Goal: Task Accomplishment & Management: Manage account settings

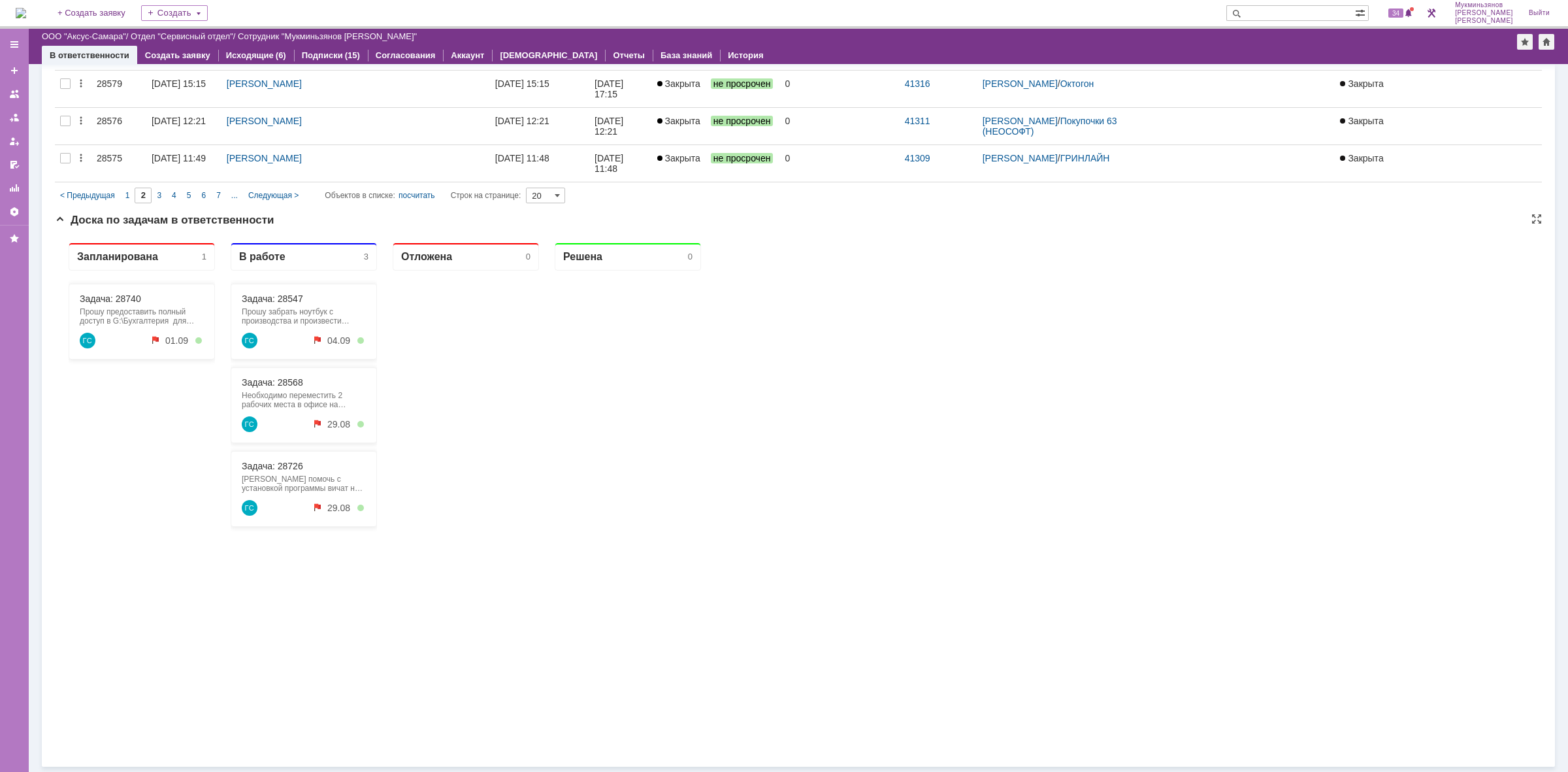
click at [111, 286] on div "Задача: 28740 Прошу предоставить полный доступ в G:\Бухгалтерия для [PERSON_NAM…" at bounding box center [142, 321] width 147 height 76
click at [113, 300] on link "Задача: 28740" at bounding box center [110, 299] width 62 height 10
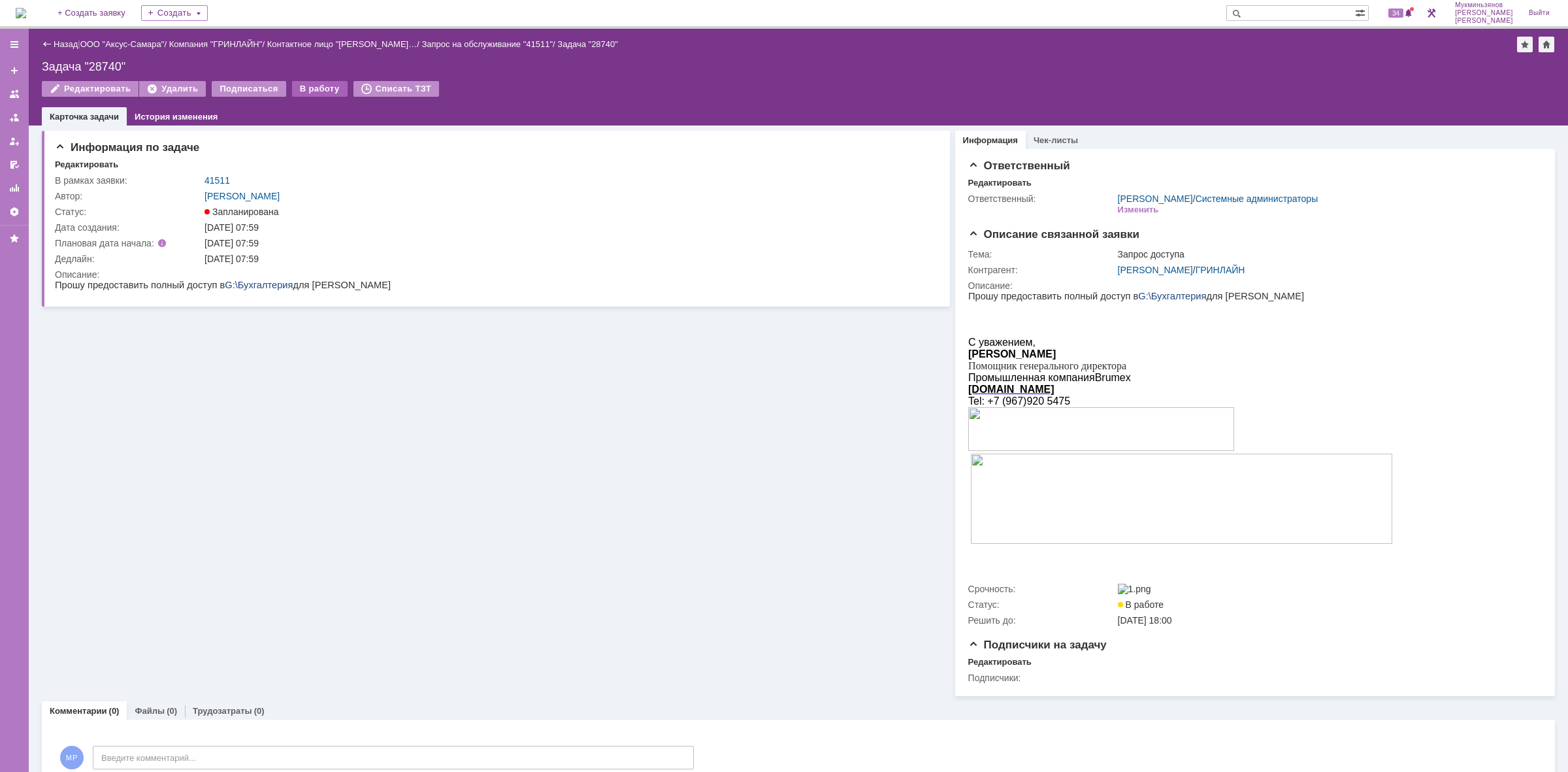
click at [301, 87] on div "В работу" at bounding box center [320, 89] width 56 height 16
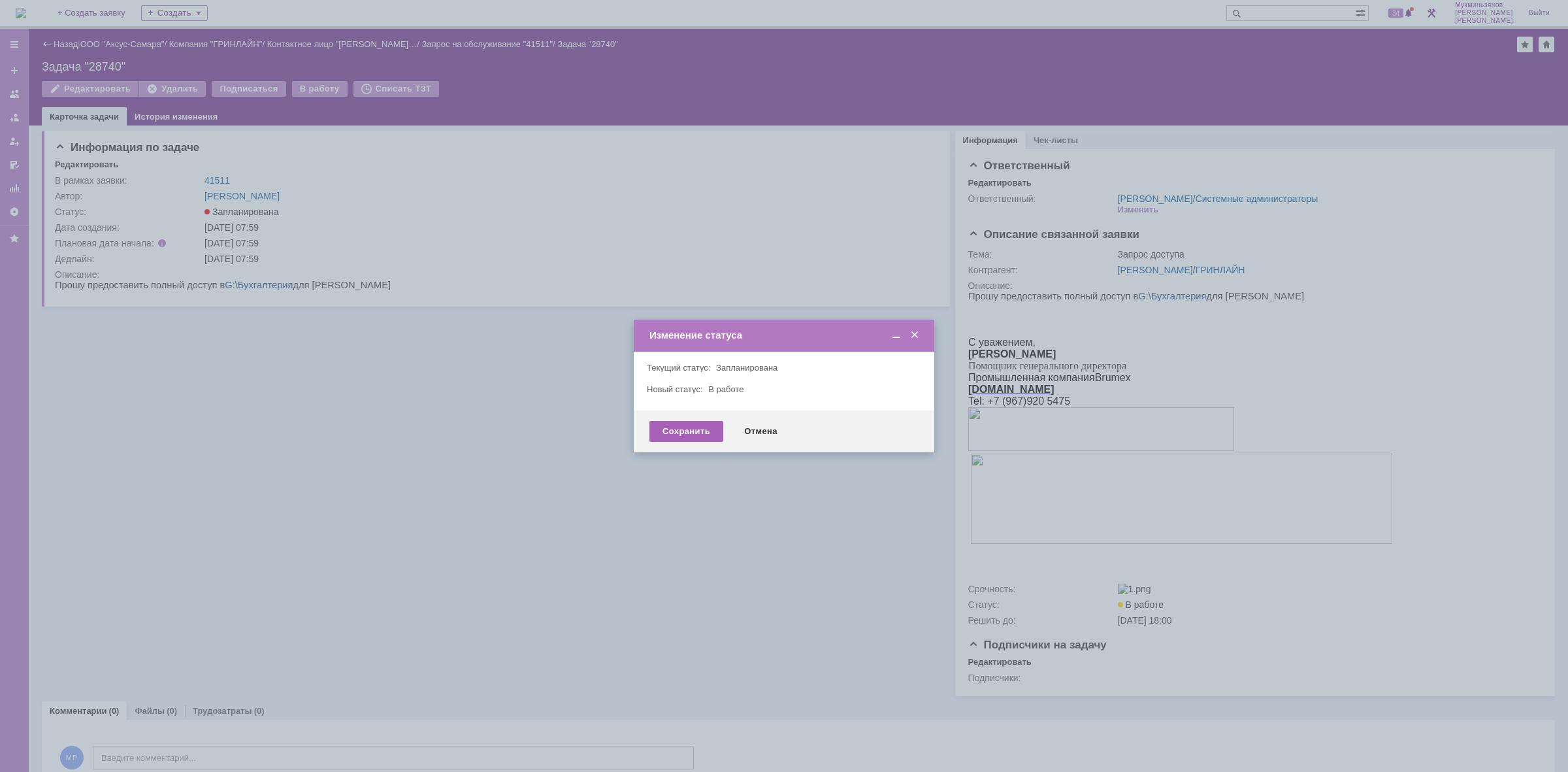
click at [698, 426] on div "Сохранить" at bounding box center [687, 431] width 74 height 21
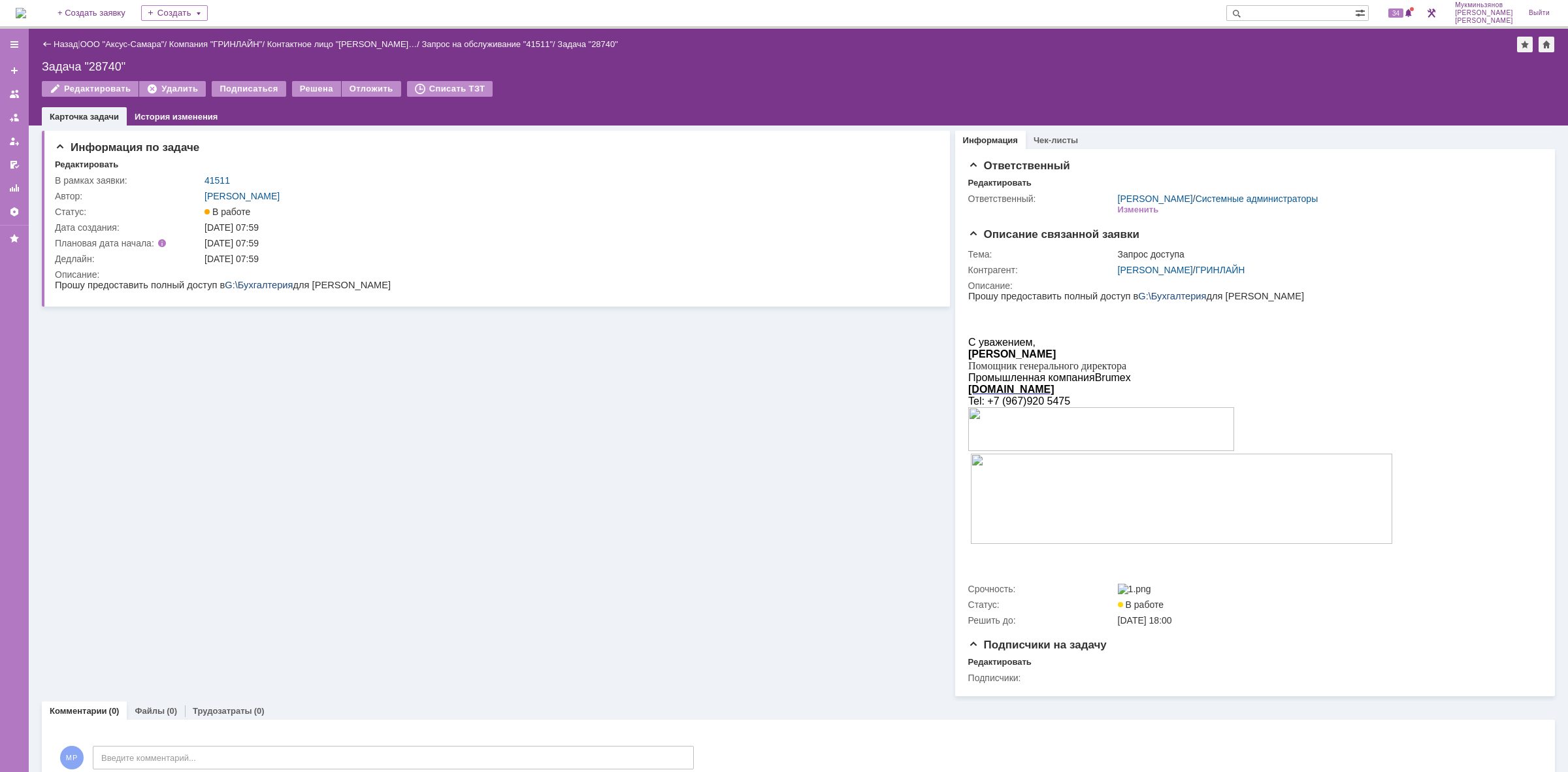
click at [26, 8] on img at bounding box center [21, 13] width 10 height 10
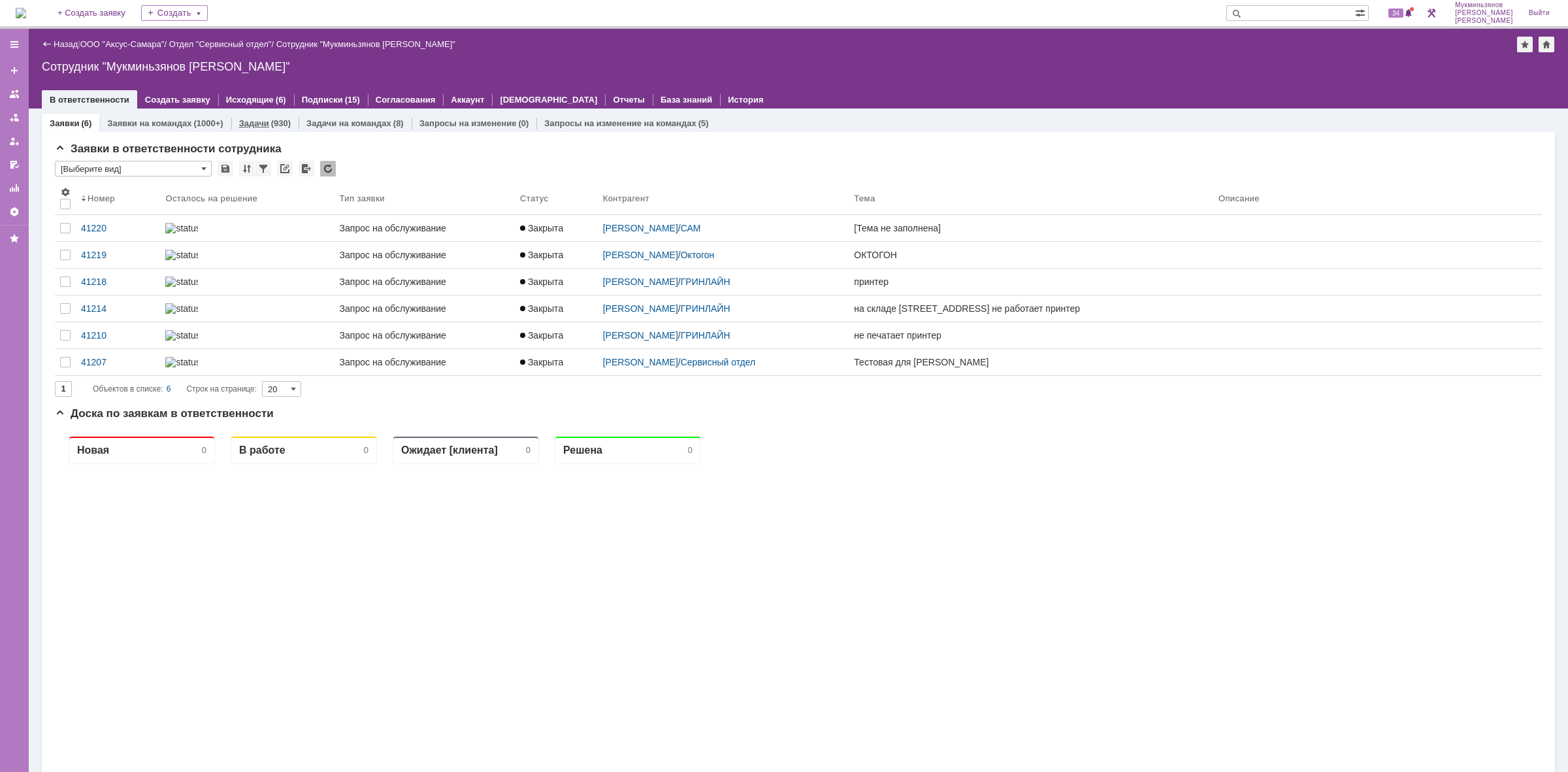
click at [250, 124] on link "Задачи" at bounding box center [255, 123] width 30 height 10
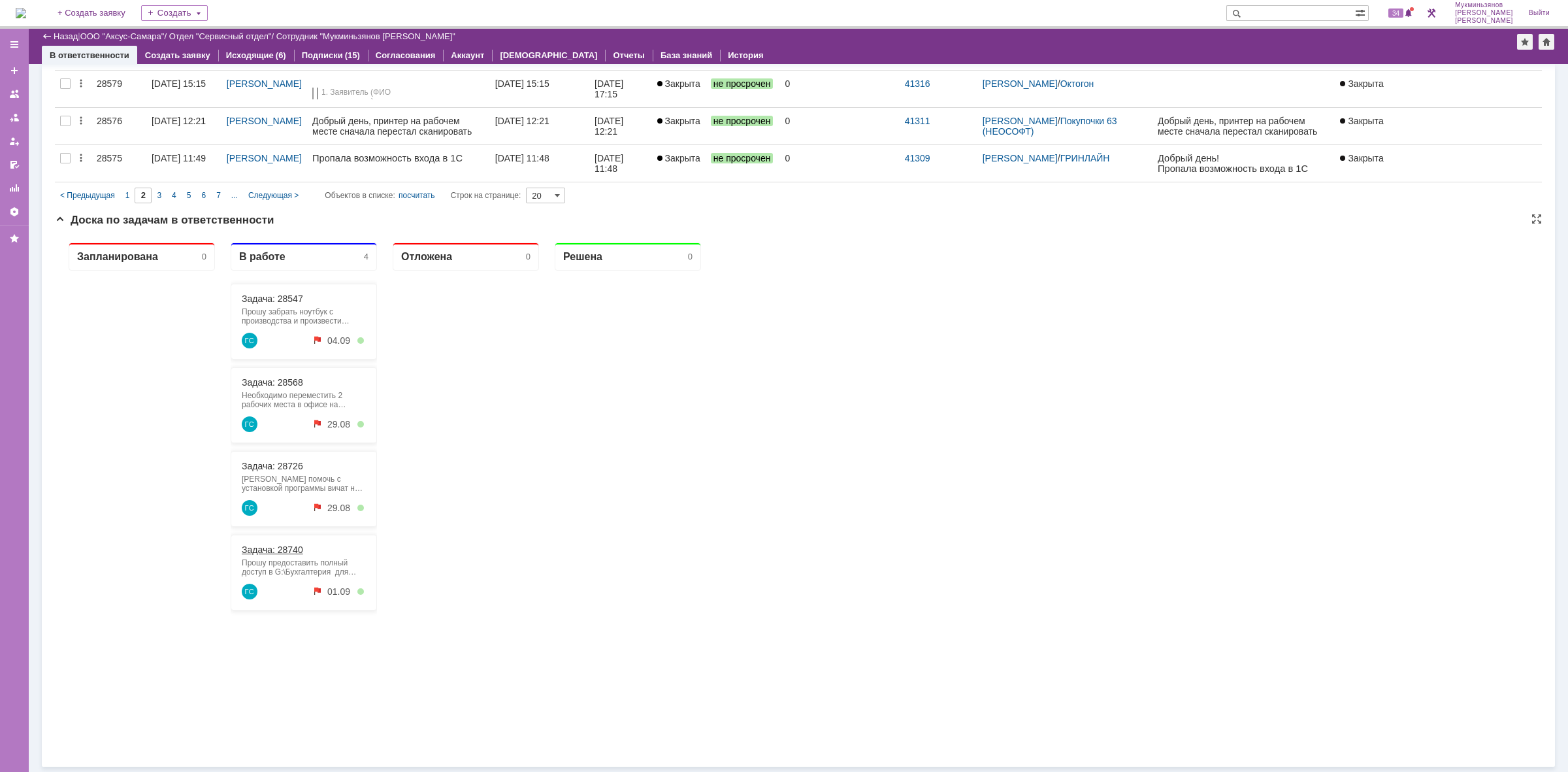
click at [256, 548] on link "Задача: 28740" at bounding box center [272, 549] width 62 height 10
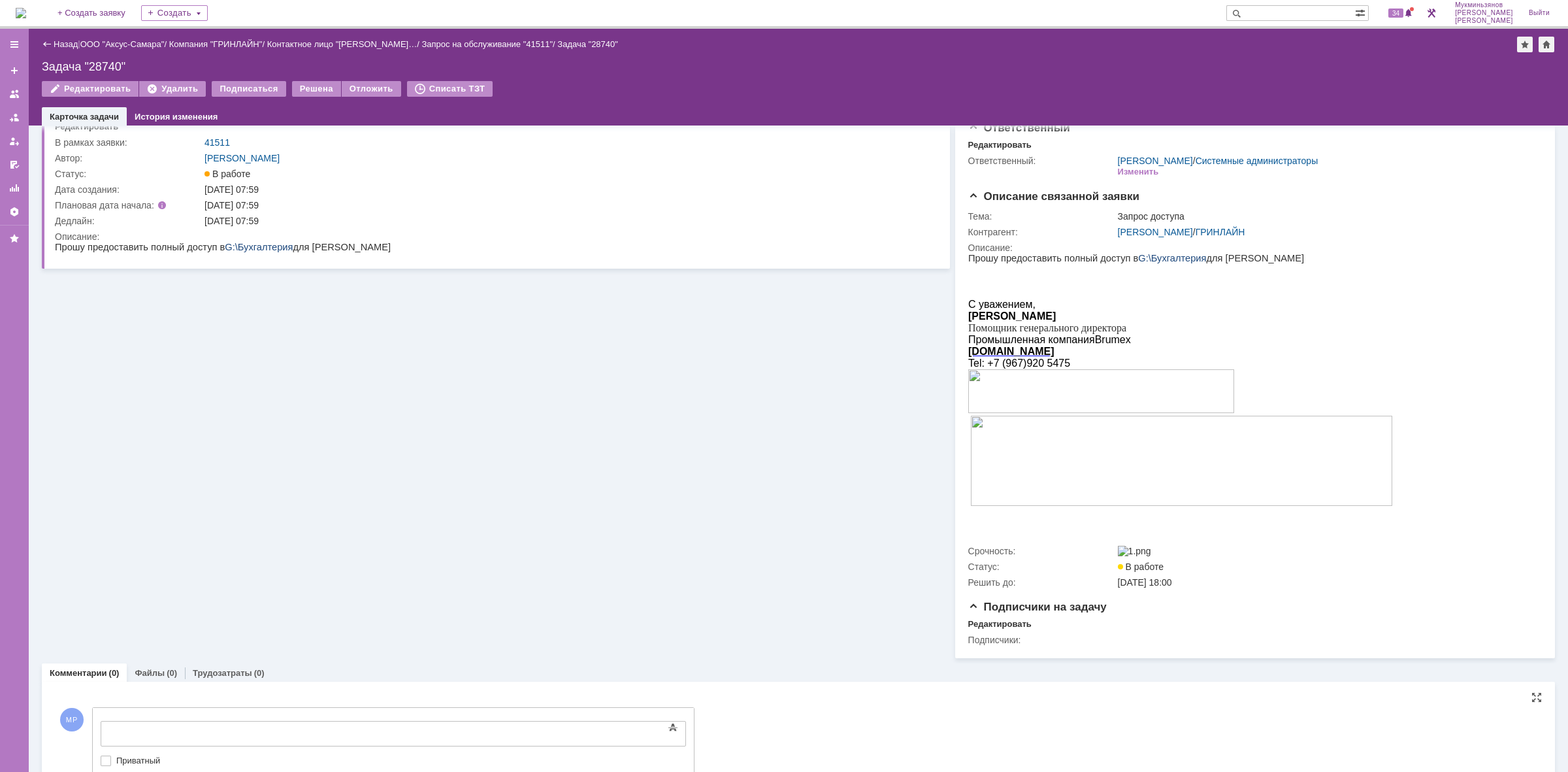
click at [265, 730] on div at bounding box center [207, 732] width 186 height 10
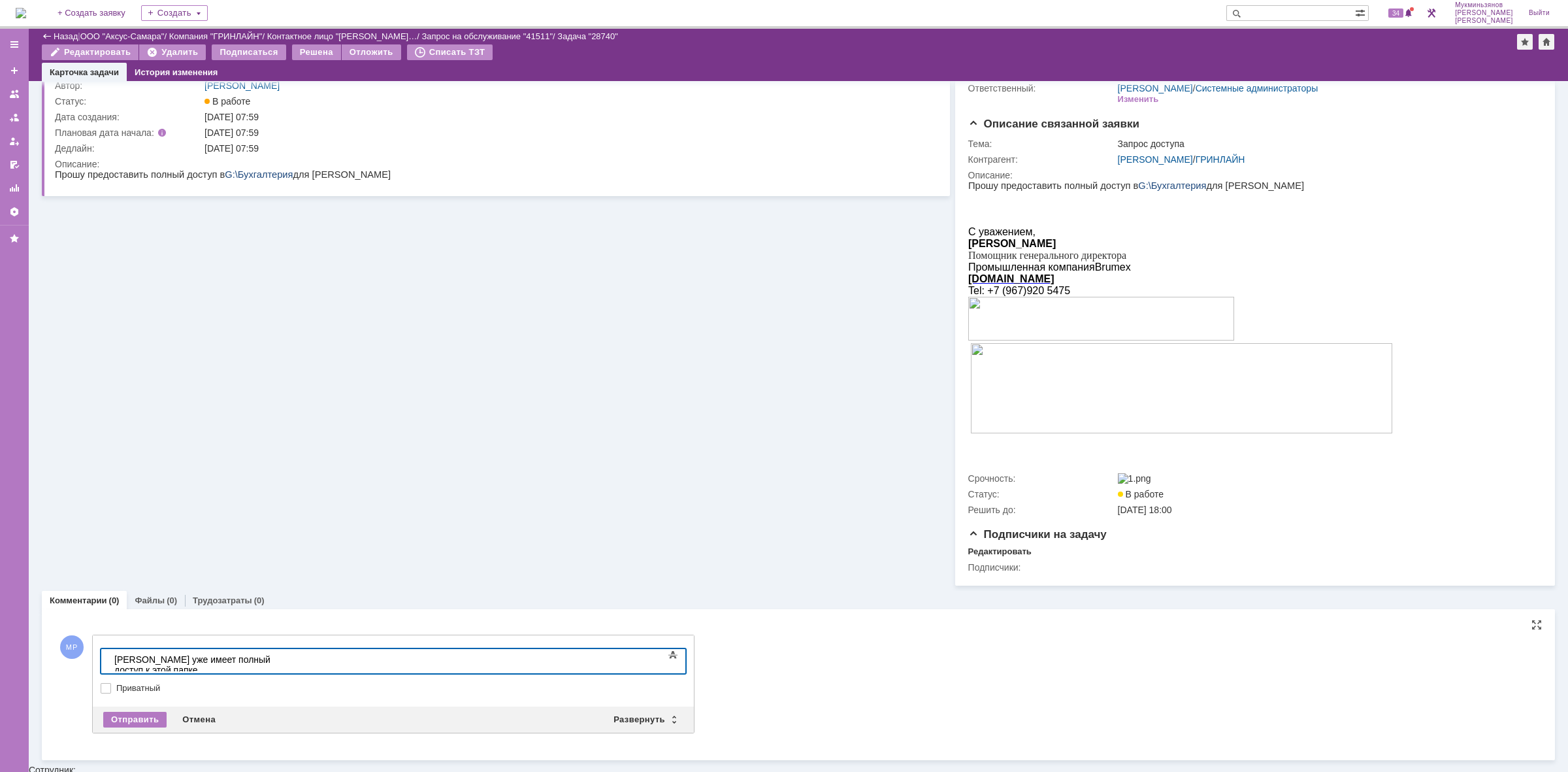
scroll to position [62, 0]
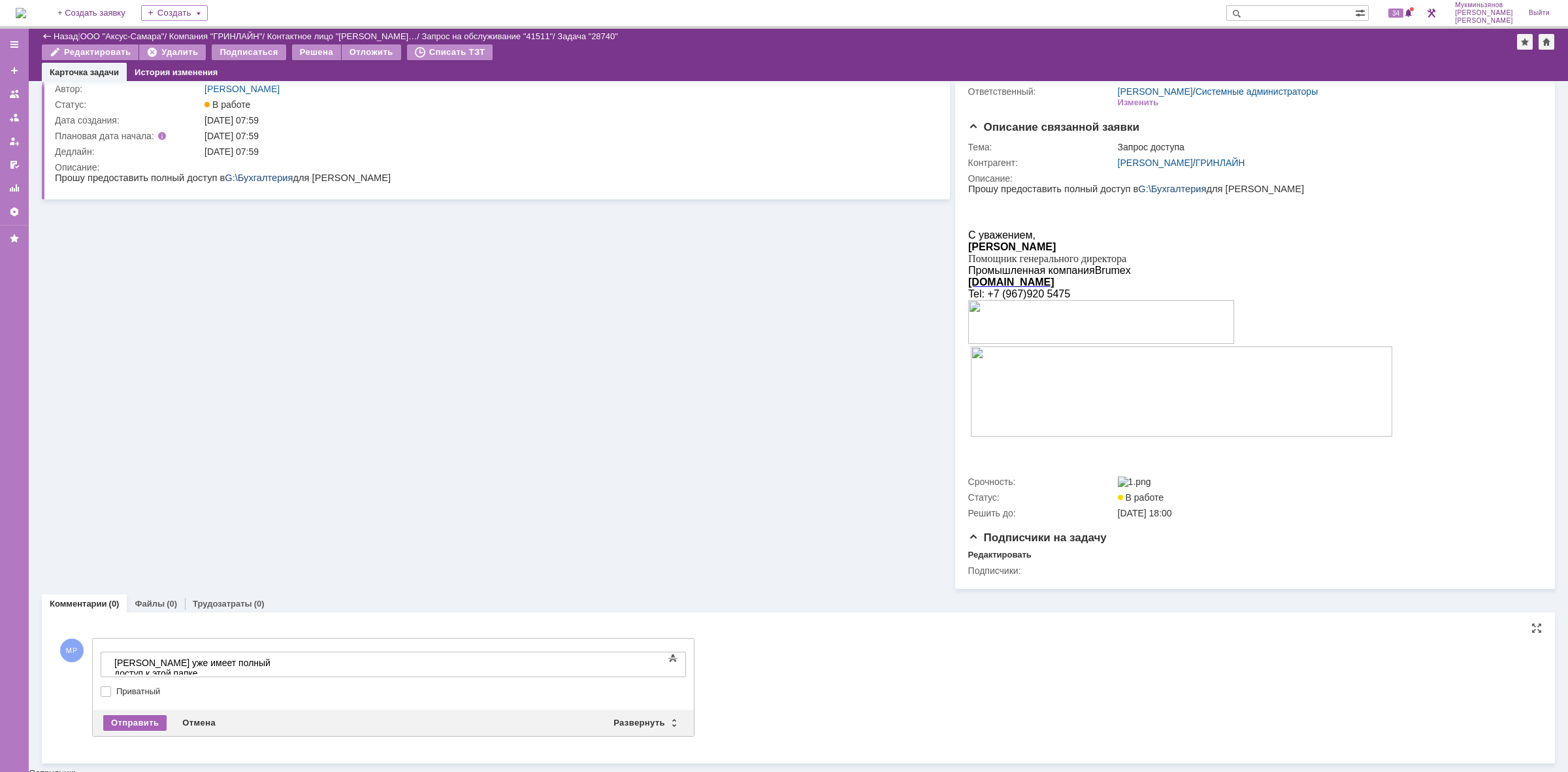
click at [139, 726] on div "Отправить" at bounding box center [134, 722] width 63 height 16
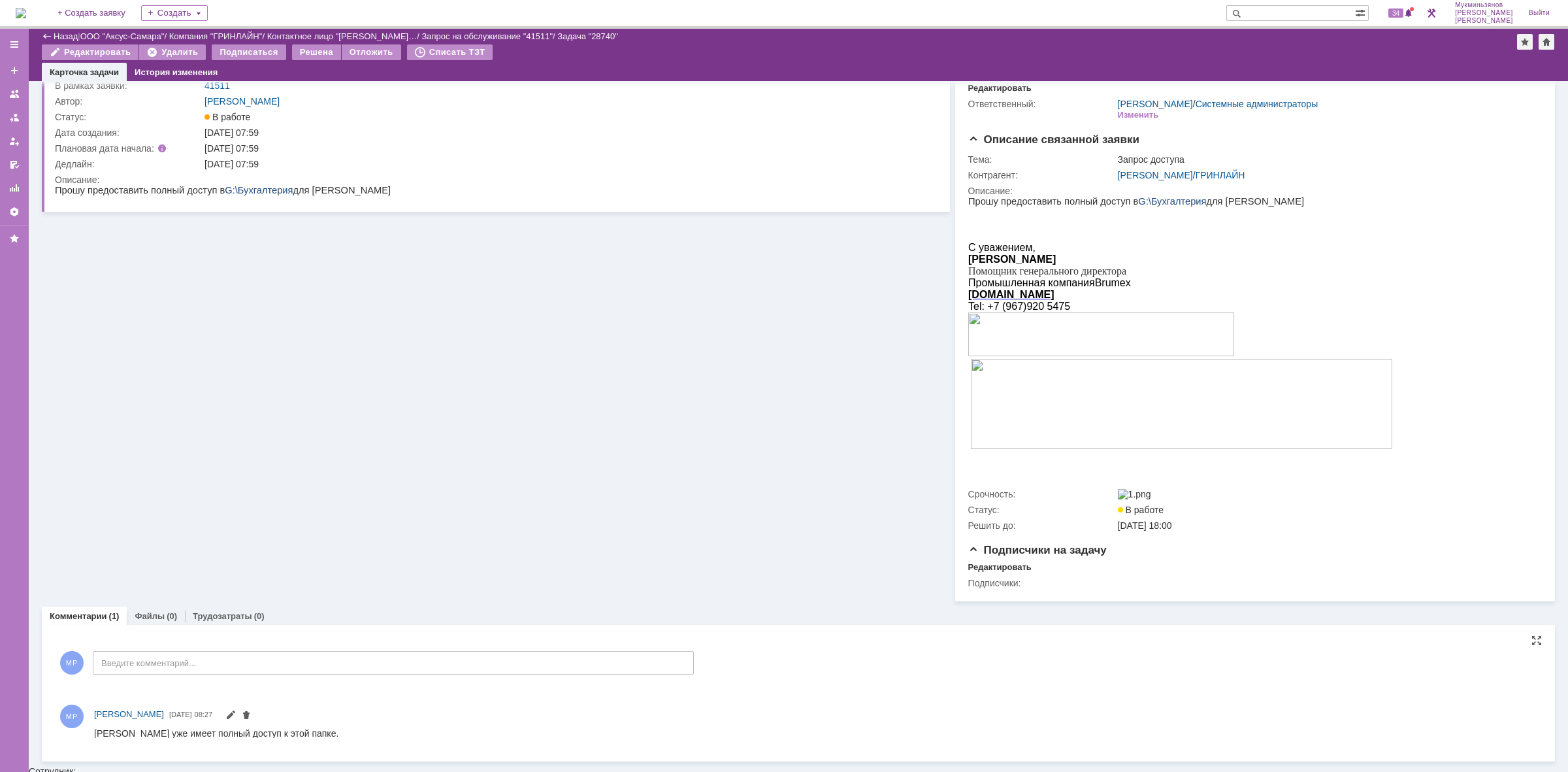
scroll to position [0, 0]
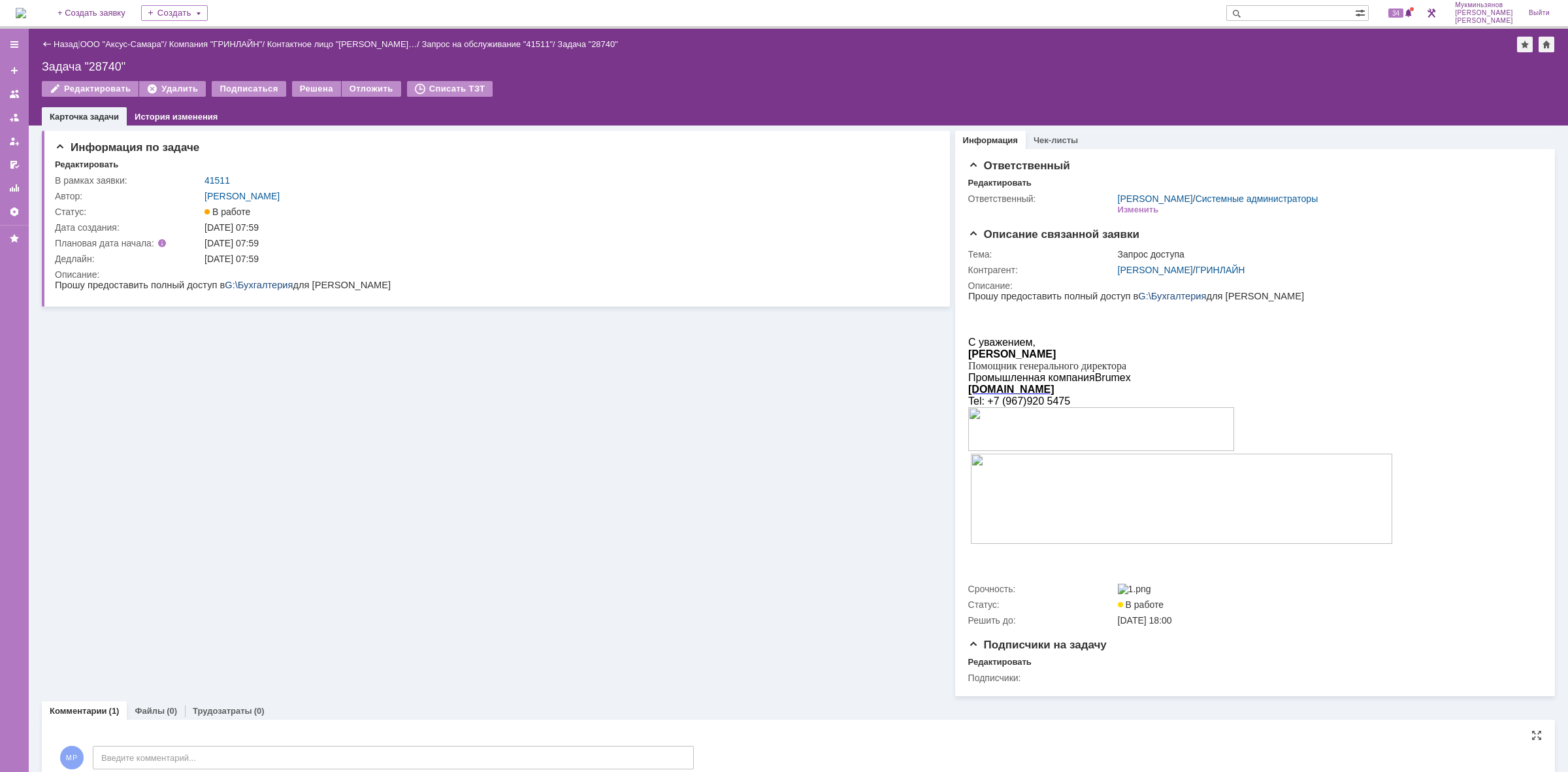
click at [26, 16] on img at bounding box center [21, 13] width 10 height 10
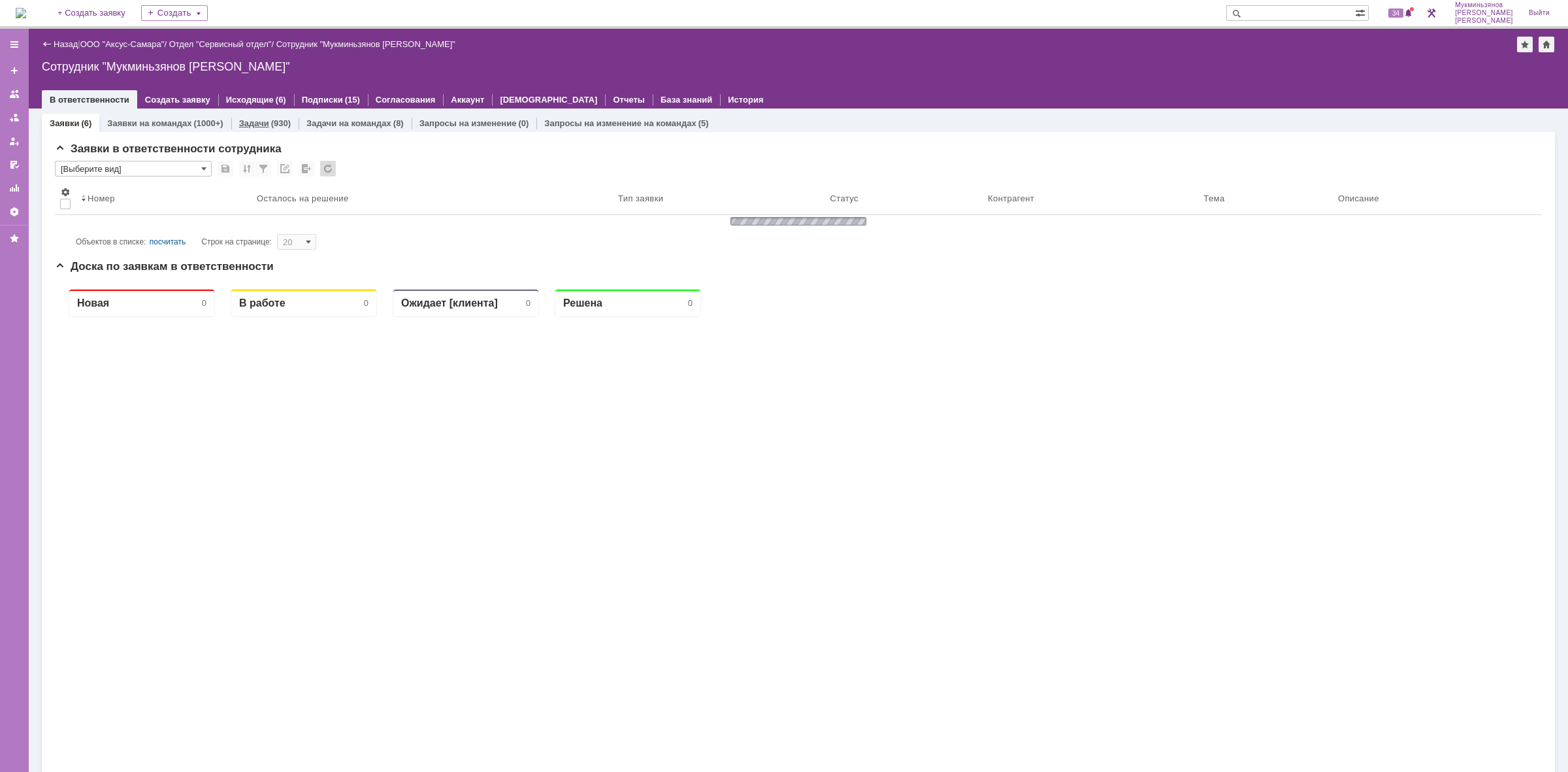
click at [260, 120] on link "Задачи" at bounding box center [255, 123] width 30 height 10
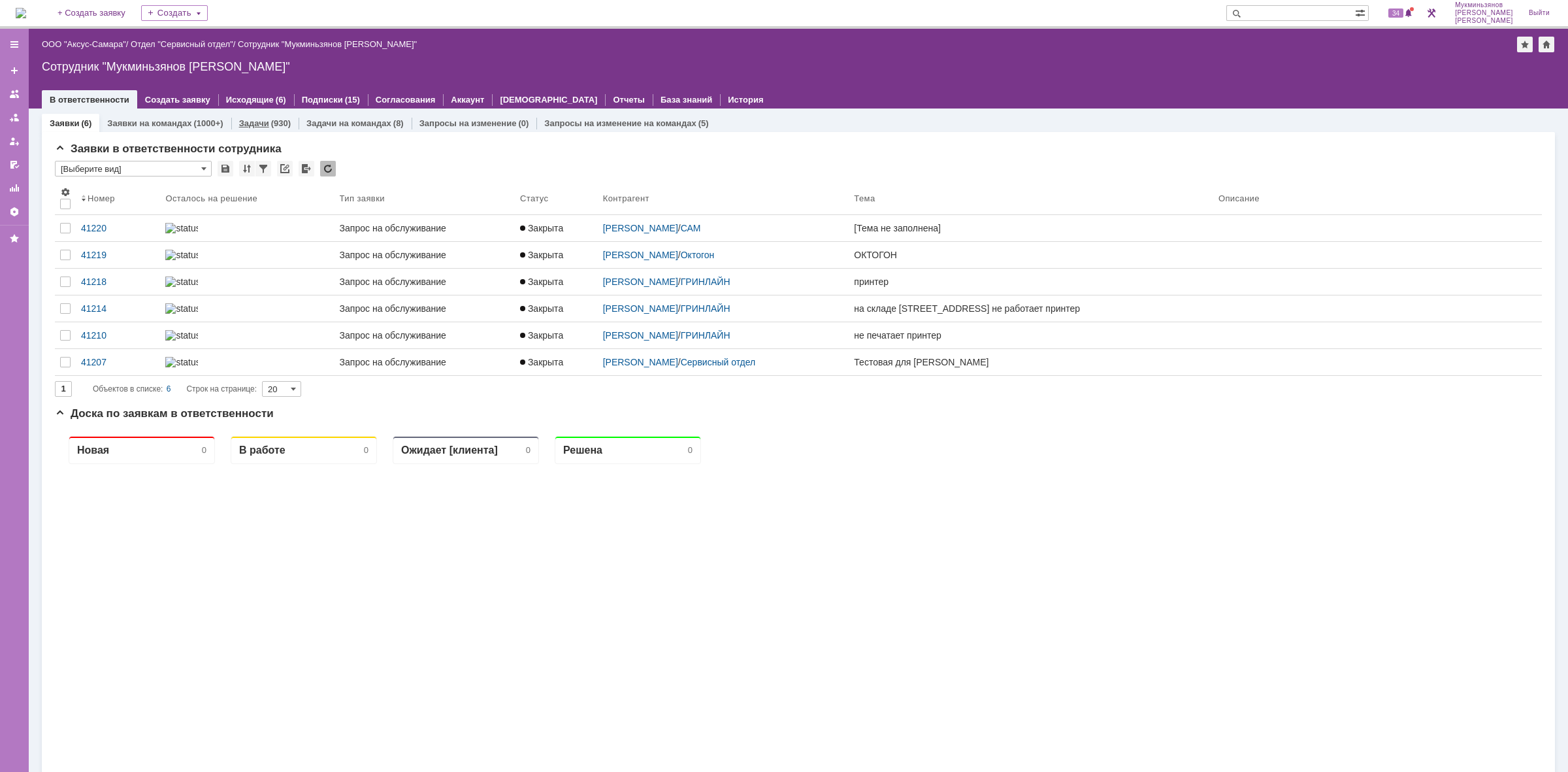
click at [256, 128] on div "Задачи (930)" at bounding box center [265, 123] width 67 height 19
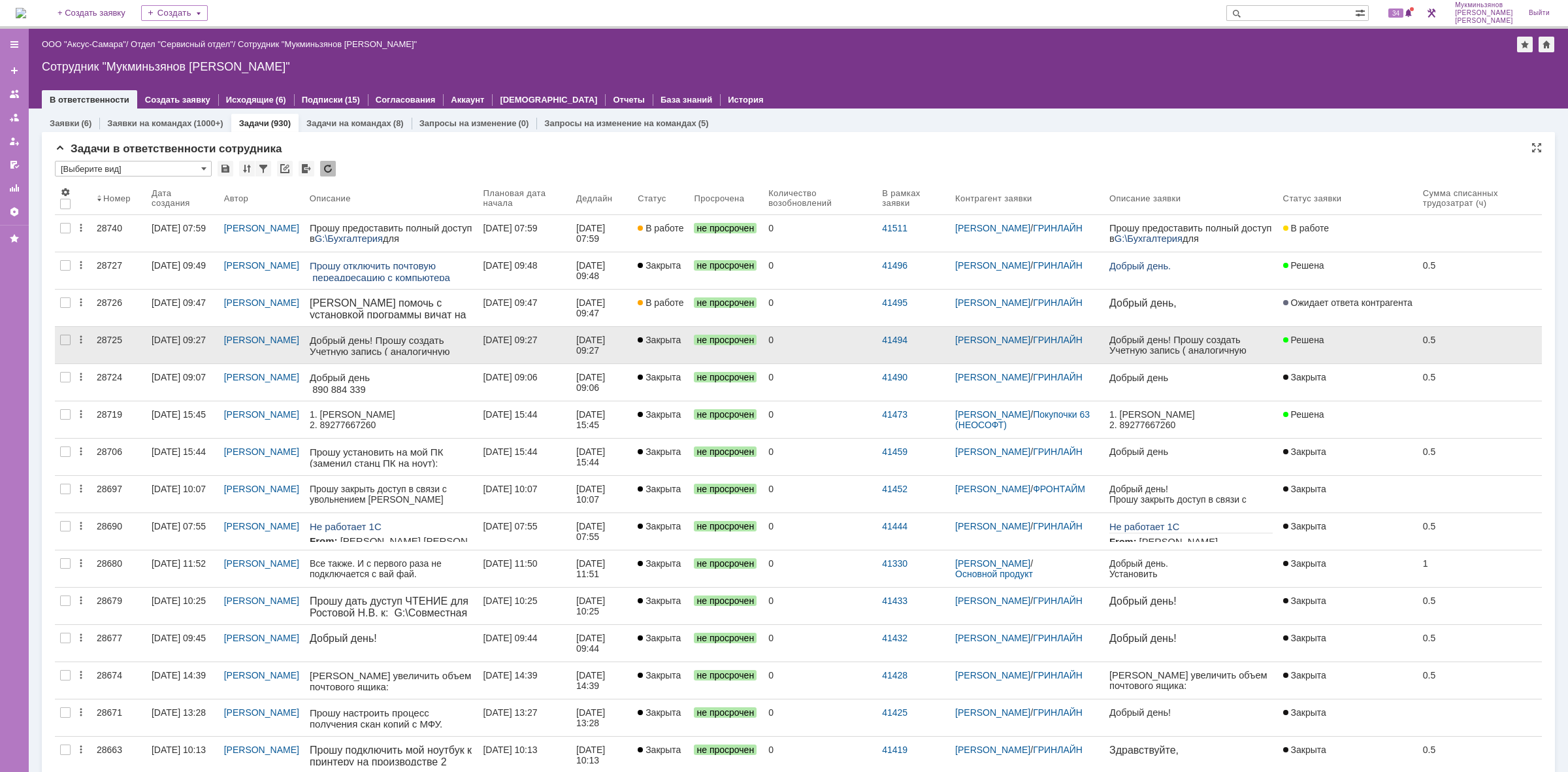
click at [535, 342] on div "[DATE] 09:27" at bounding box center [509, 340] width 54 height 10
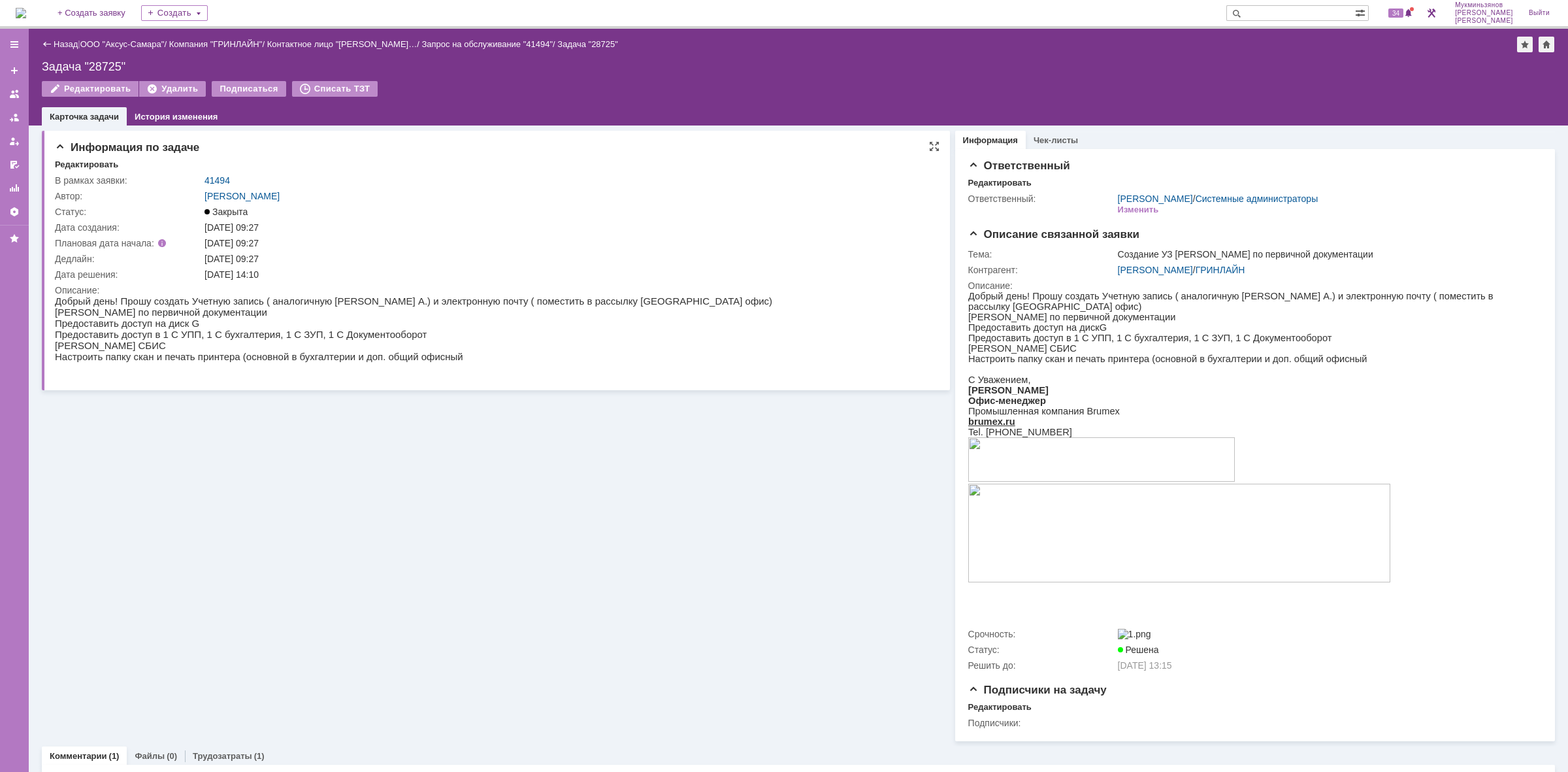
drag, startPoint x: 100, startPoint y: 606, endPoint x: 175, endPoint y: 312, distance: 303.4
drag, startPoint x: 196, startPoint y: 312, endPoint x: 56, endPoint y: 314, distance: 140.0
click at [56, 314] on p "[PERSON_NAME] по первичной документации" at bounding box center [413, 311] width 718 height 11
copy p "[PERSON_NAME]"
click at [26, 11] on img at bounding box center [21, 13] width 10 height 10
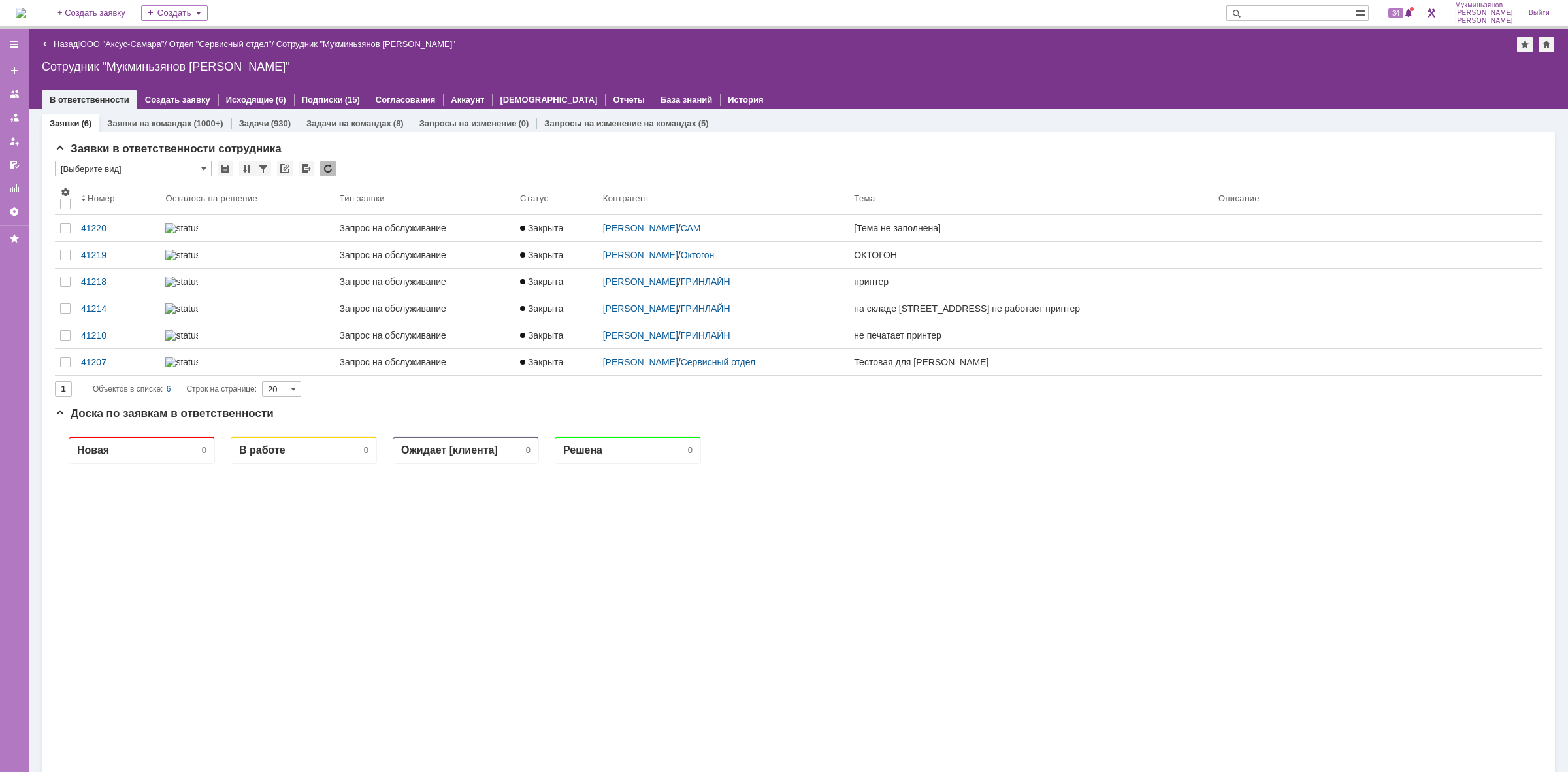
click at [266, 127] on link "Задачи" at bounding box center [255, 123] width 30 height 10
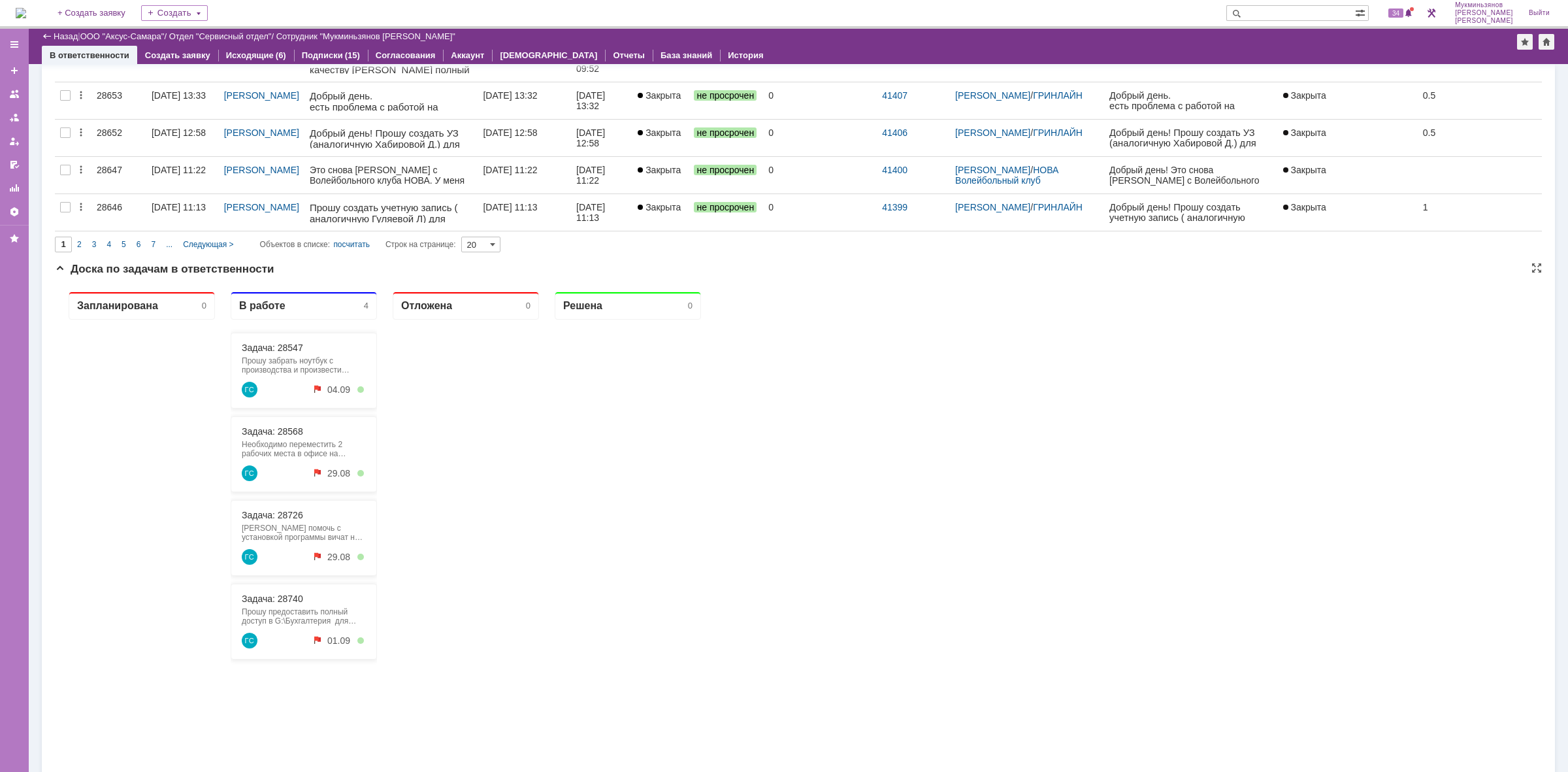
scroll to position [736, 0]
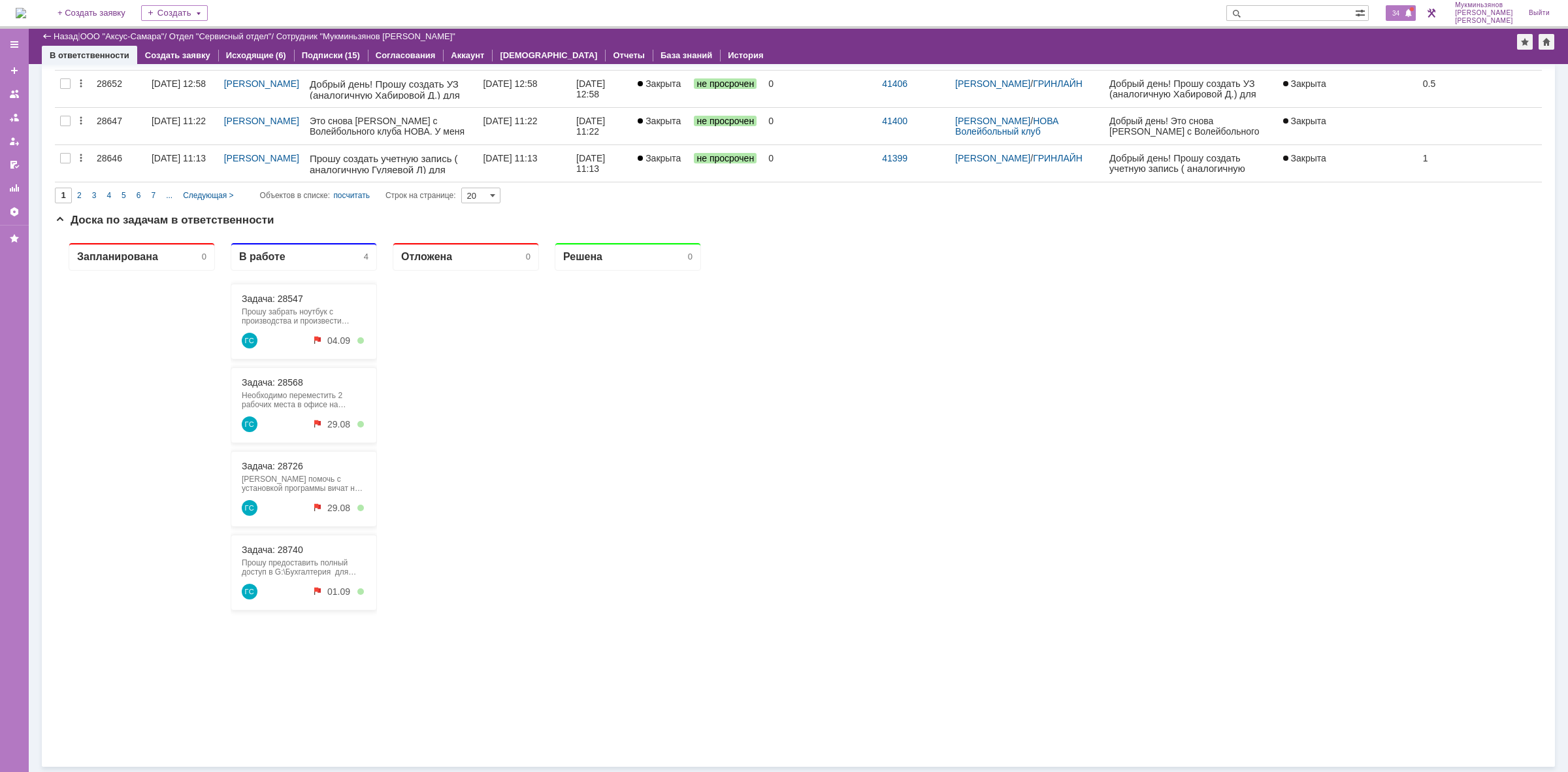
click at [1404, 10] on span "34" at bounding box center [1396, 13] width 15 height 9
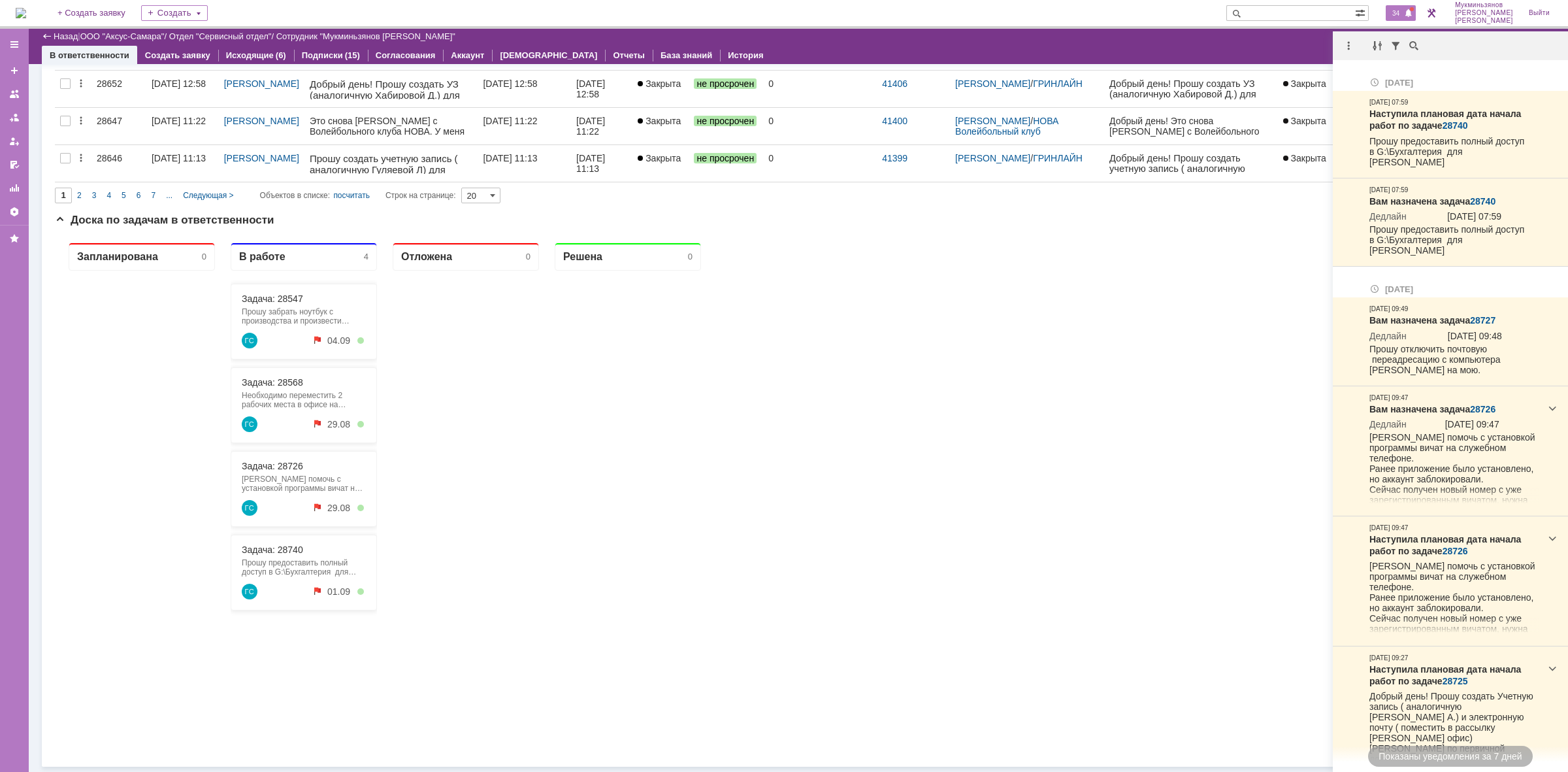
click at [1410, 10] on div "34" at bounding box center [1401, 13] width 30 height 16
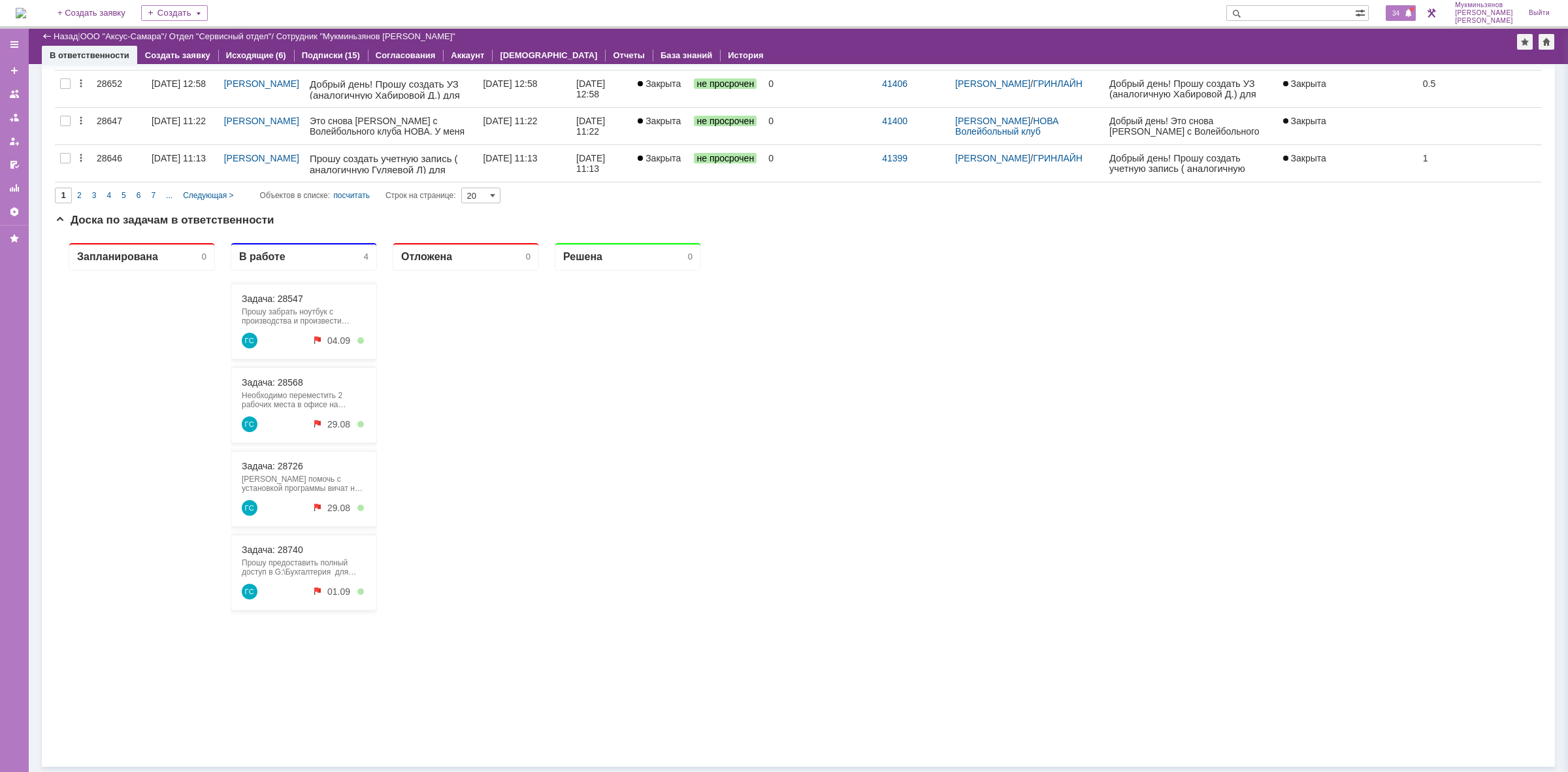
click at [1411, 10] on div "34" at bounding box center [1401, 13] width 30 height 16
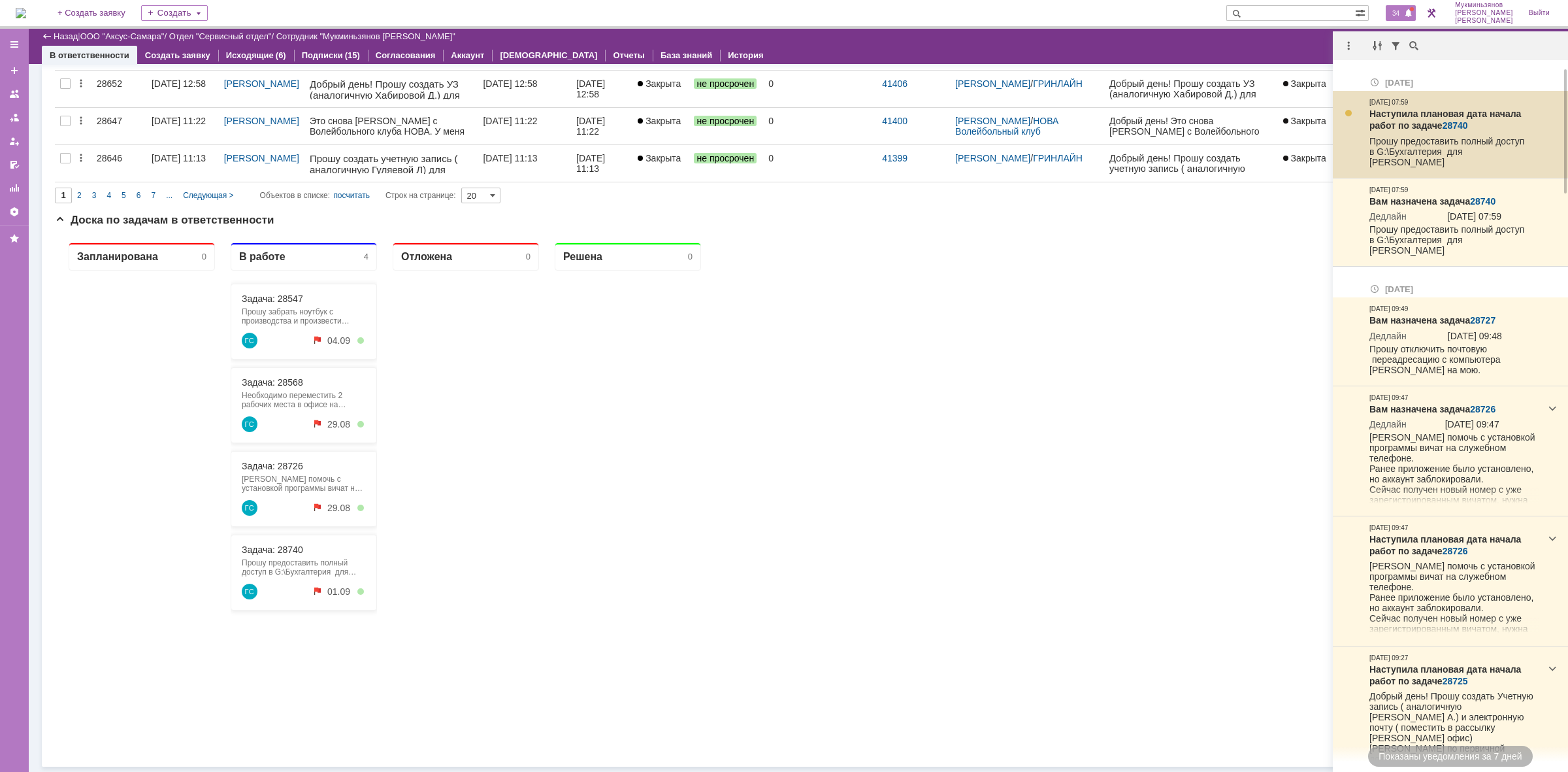
click at [1384, 134] on div "Наступила плановая дата начала работ по задаче 28740 Прошу предоставить полный …" at bounding box center [1454, 139] width 170 height 62
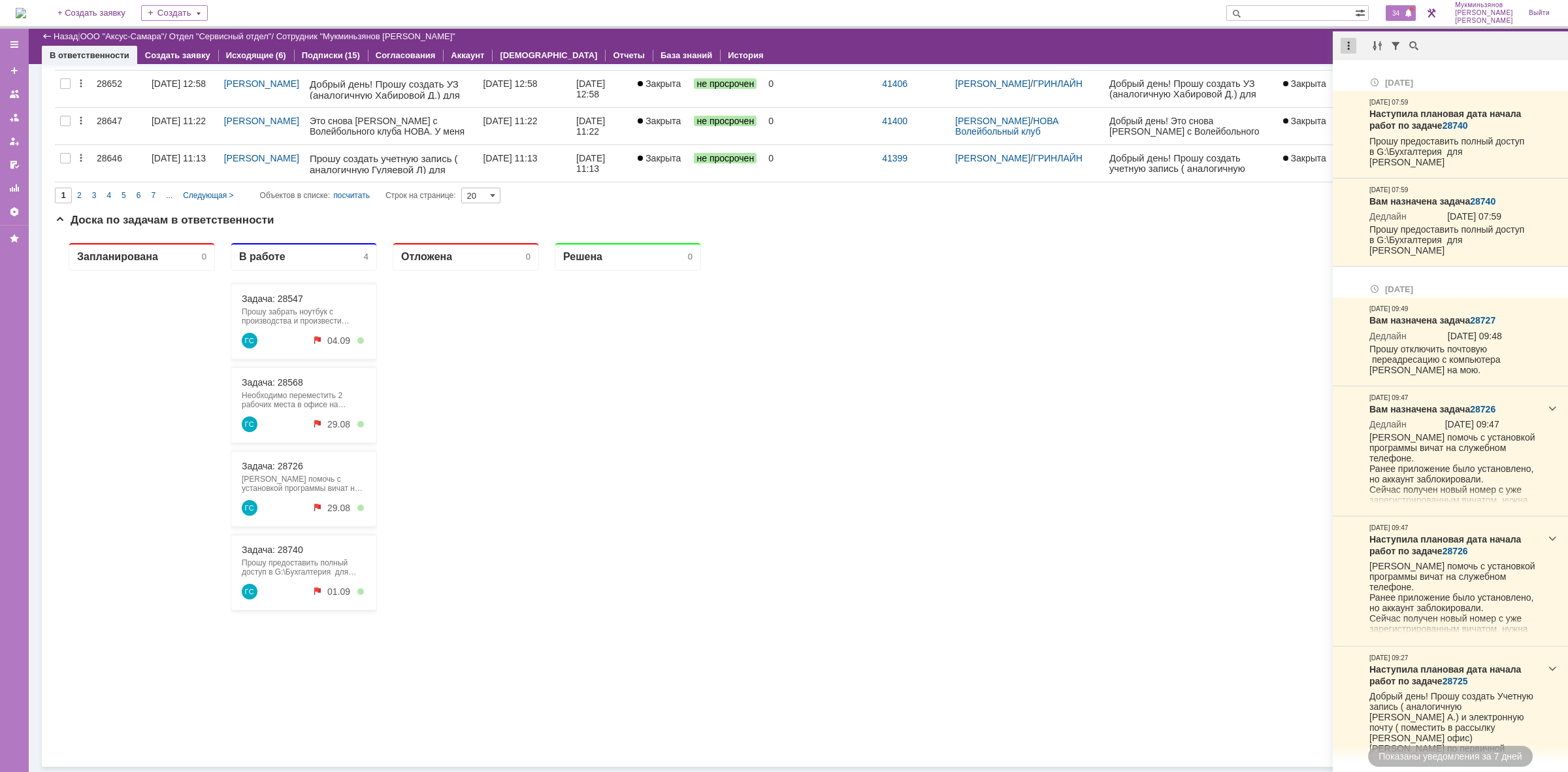
click at [1353, 48] on div at bounding box center [1349, 46] width 16 height 16
click at [1370, 74] on div "Отметить уведомления прочитанными" at bounding box center [1439, 78] width 175 height 9
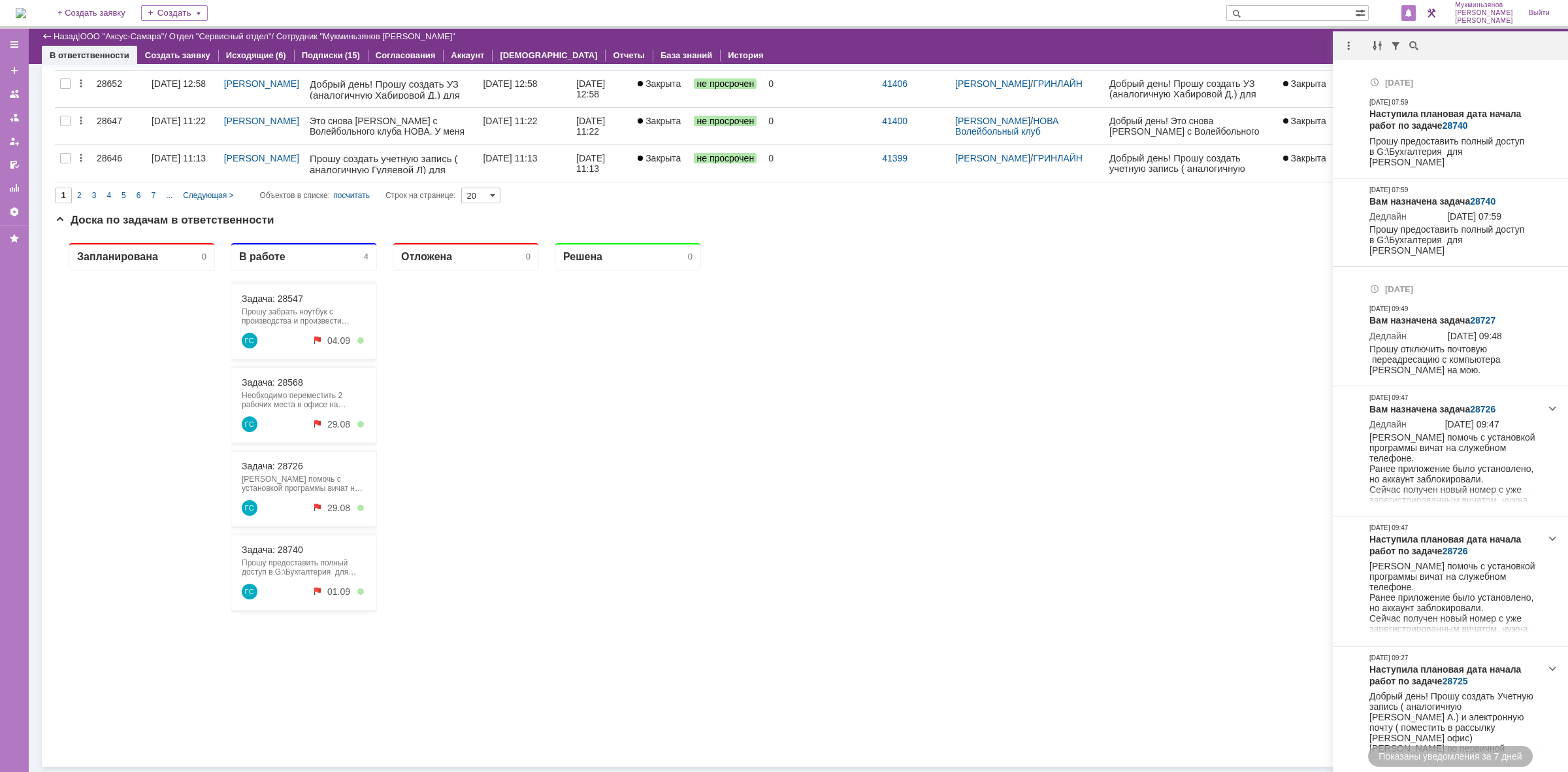
click at [1318, 232] on iframe at bounding box center [798, 494] width 1487 height 523
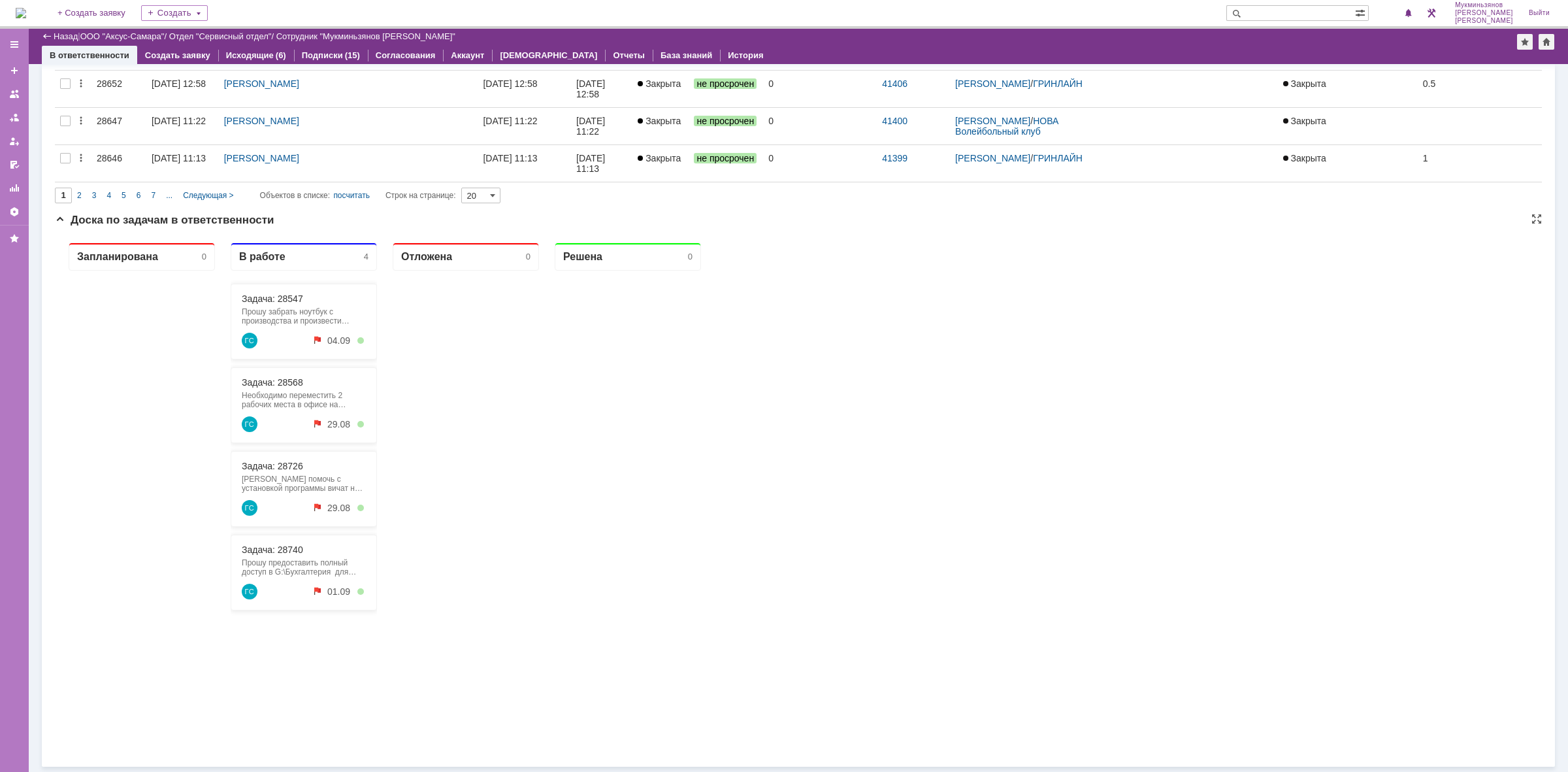
scroll to position [0, 0]
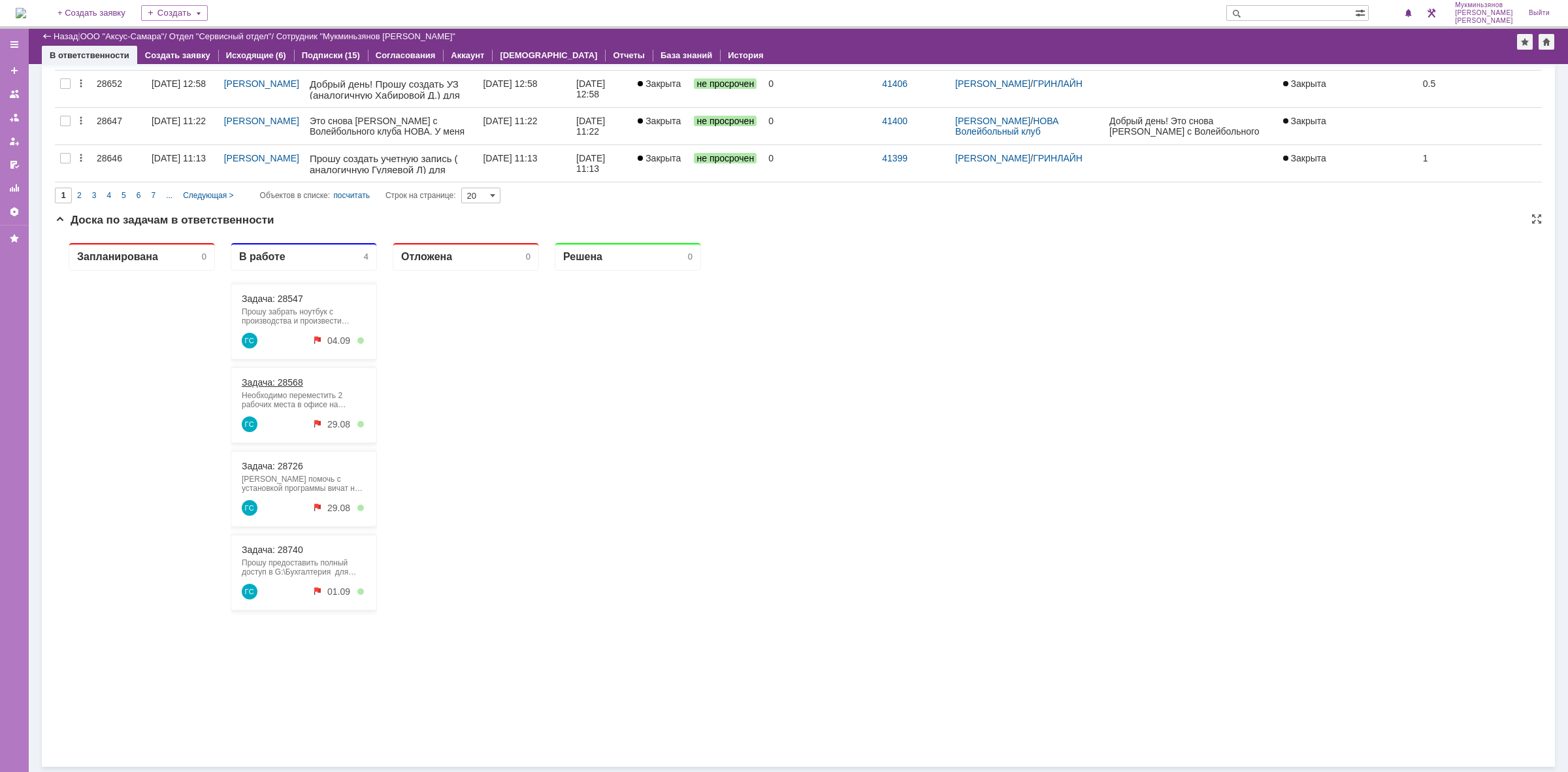
click at [296, 386] on link "Задача: 28568" at bounding box center [272, 382] width 62 height 10
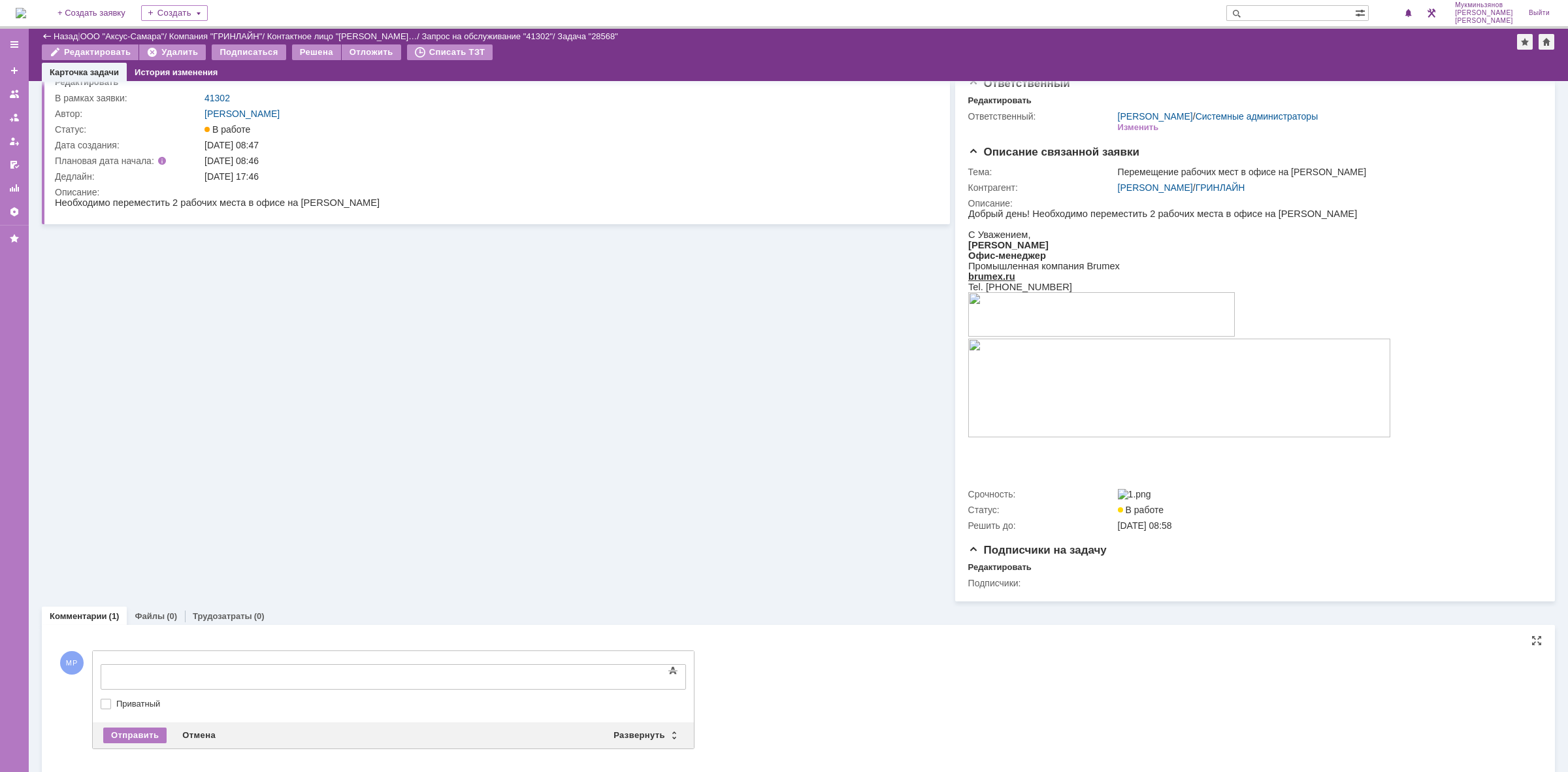
drag, startPoint x: 342, startPoint y: 1330, endPoint x: 245, endPoint y: 670, distance: 667.1
click at [245, 670] on div at bounding box center [207, 675] width 186 height 10
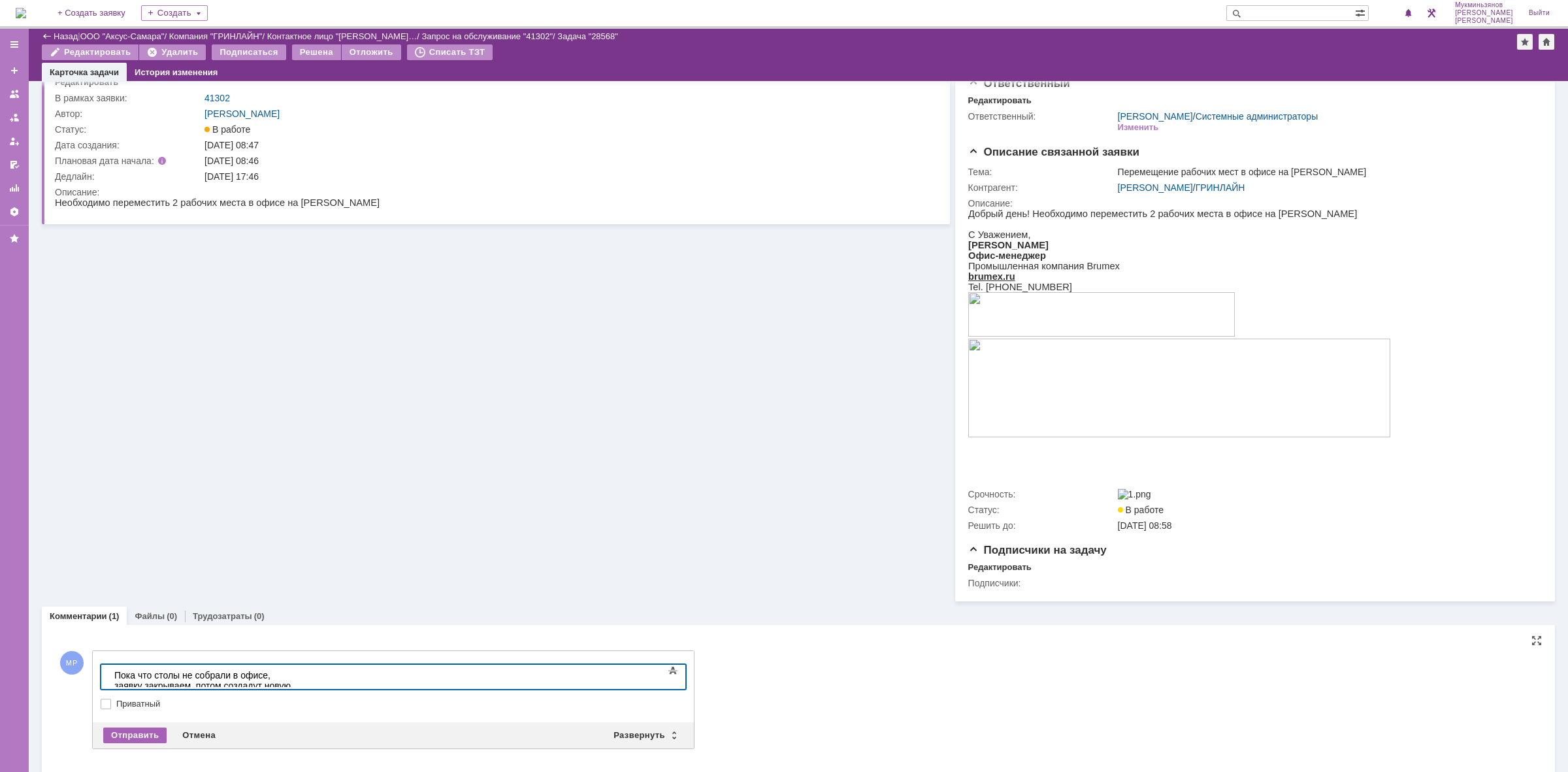
click at [132, 734] on div "Отправить" at bounding box center [134, 735] width 63 height 16
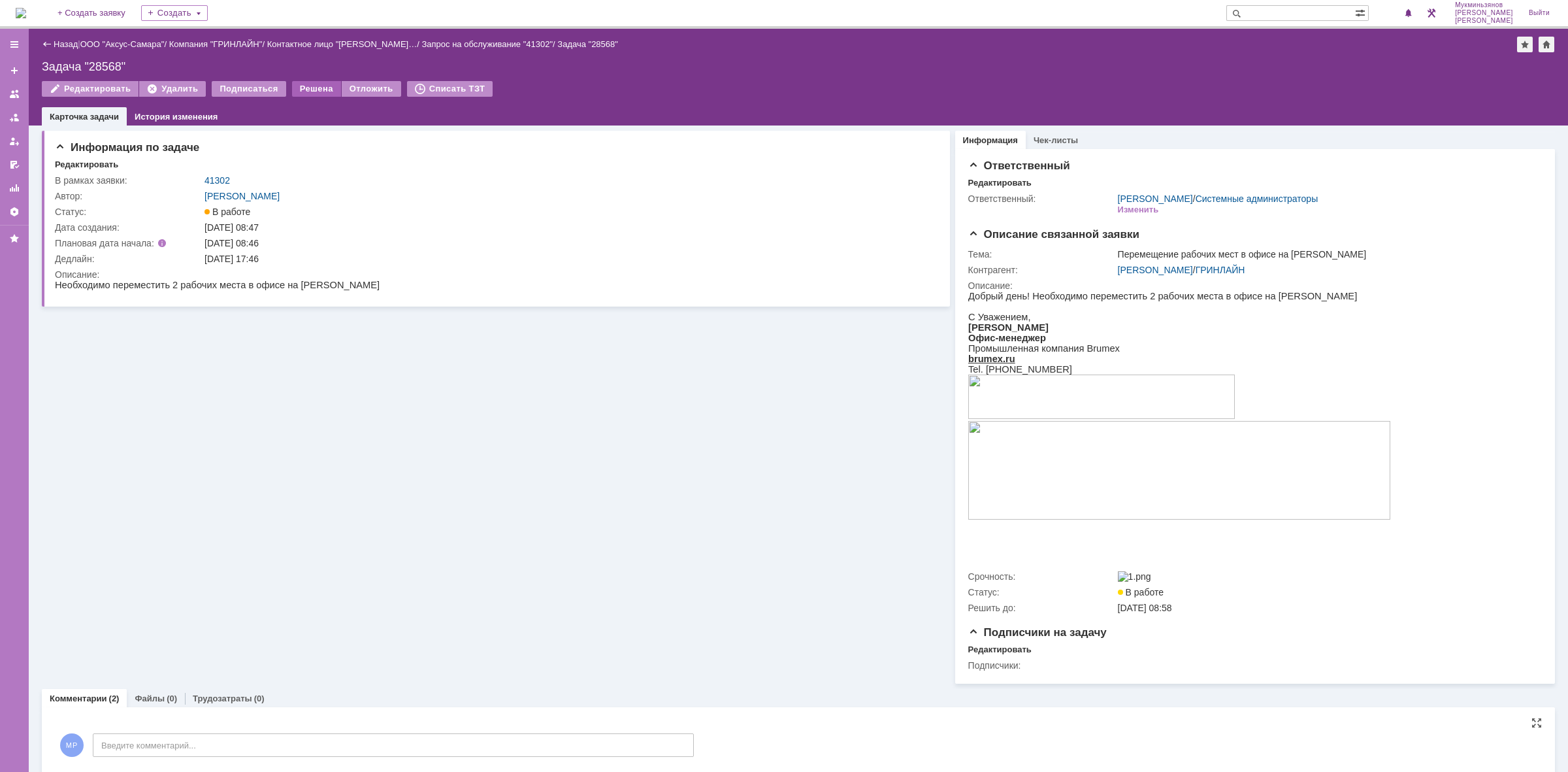
click at [309, 86] on div "Решена" at bounding box center [316, 89] width 49 height 16
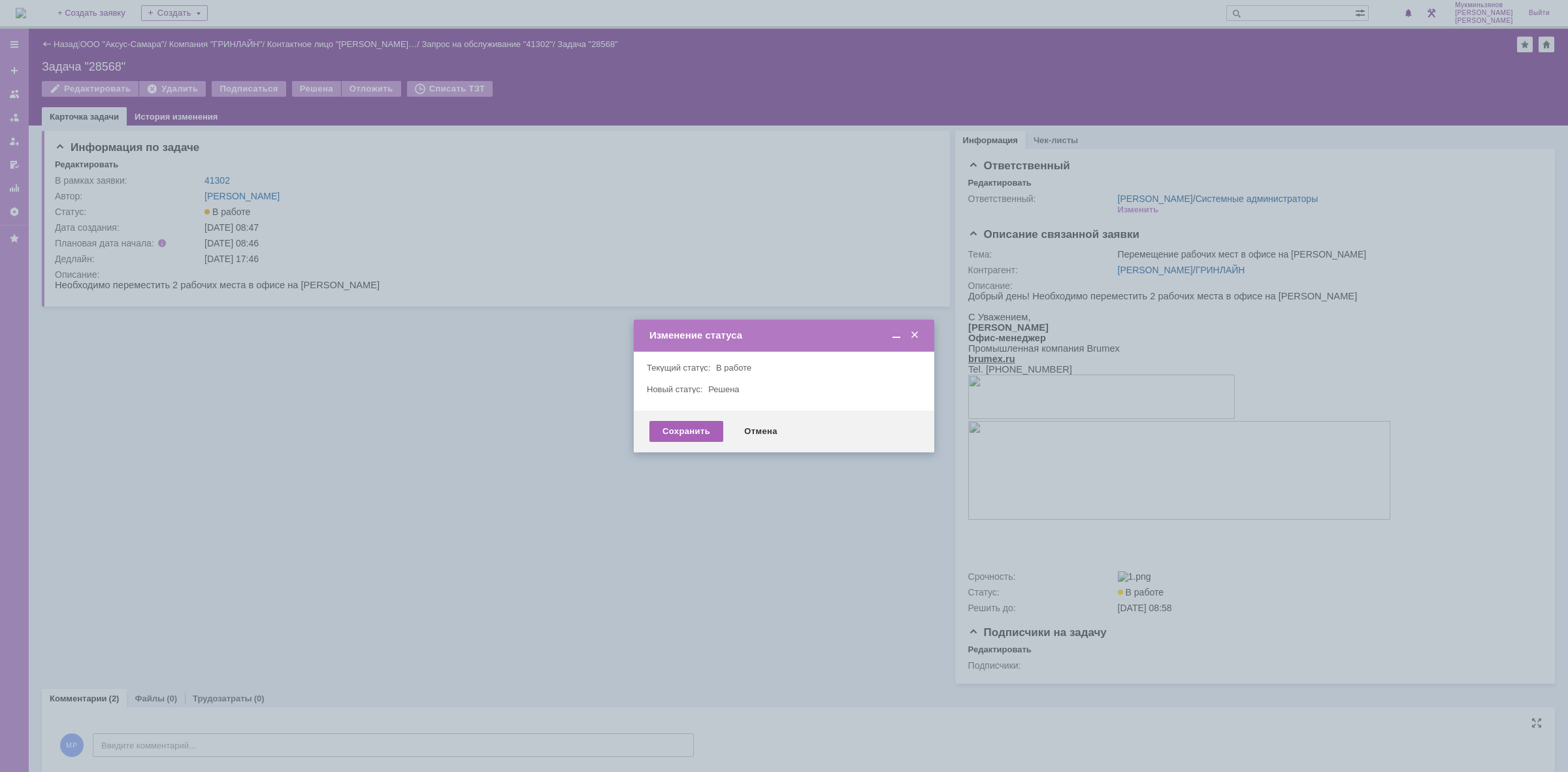
click at [670, 435] on div "Сохранить" at bounding box center [687, 431] width 74 height 21
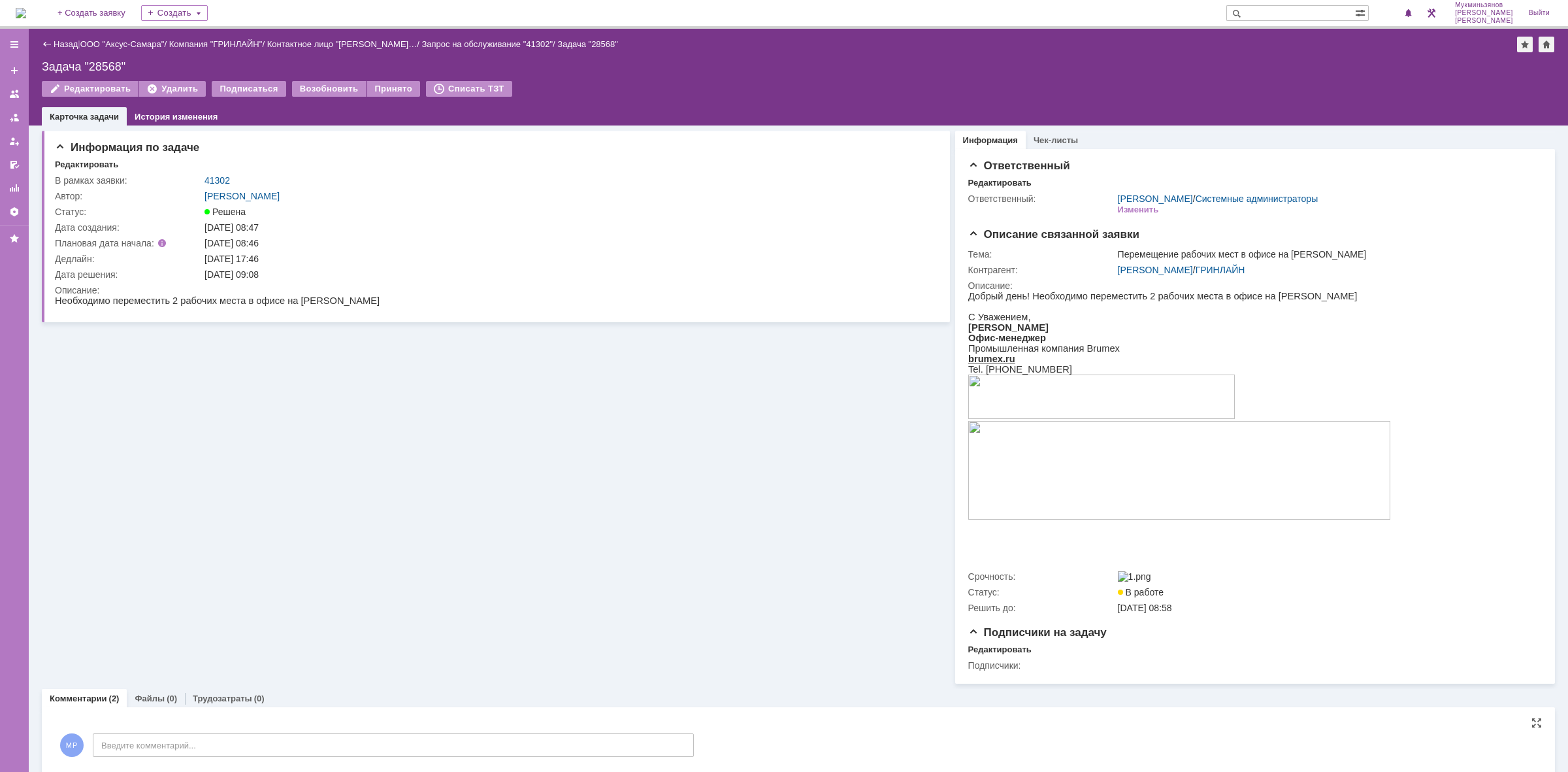
click at [26, 12] on img at bounding box center [21, 13] width 10 height 10
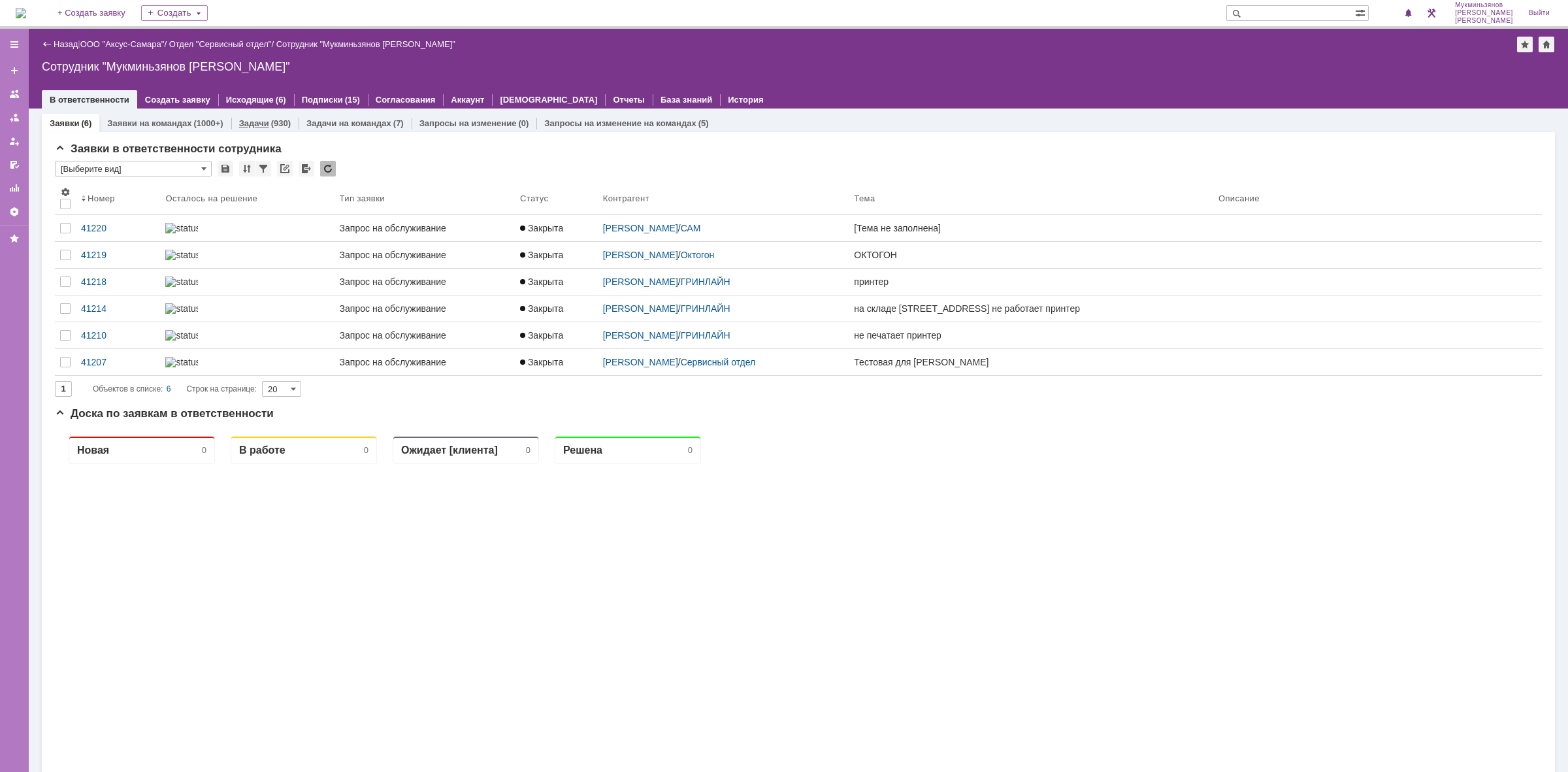
click at [283, 116] on div "Задачи (930)" at bounding box center [265, 123] width 67 height 19
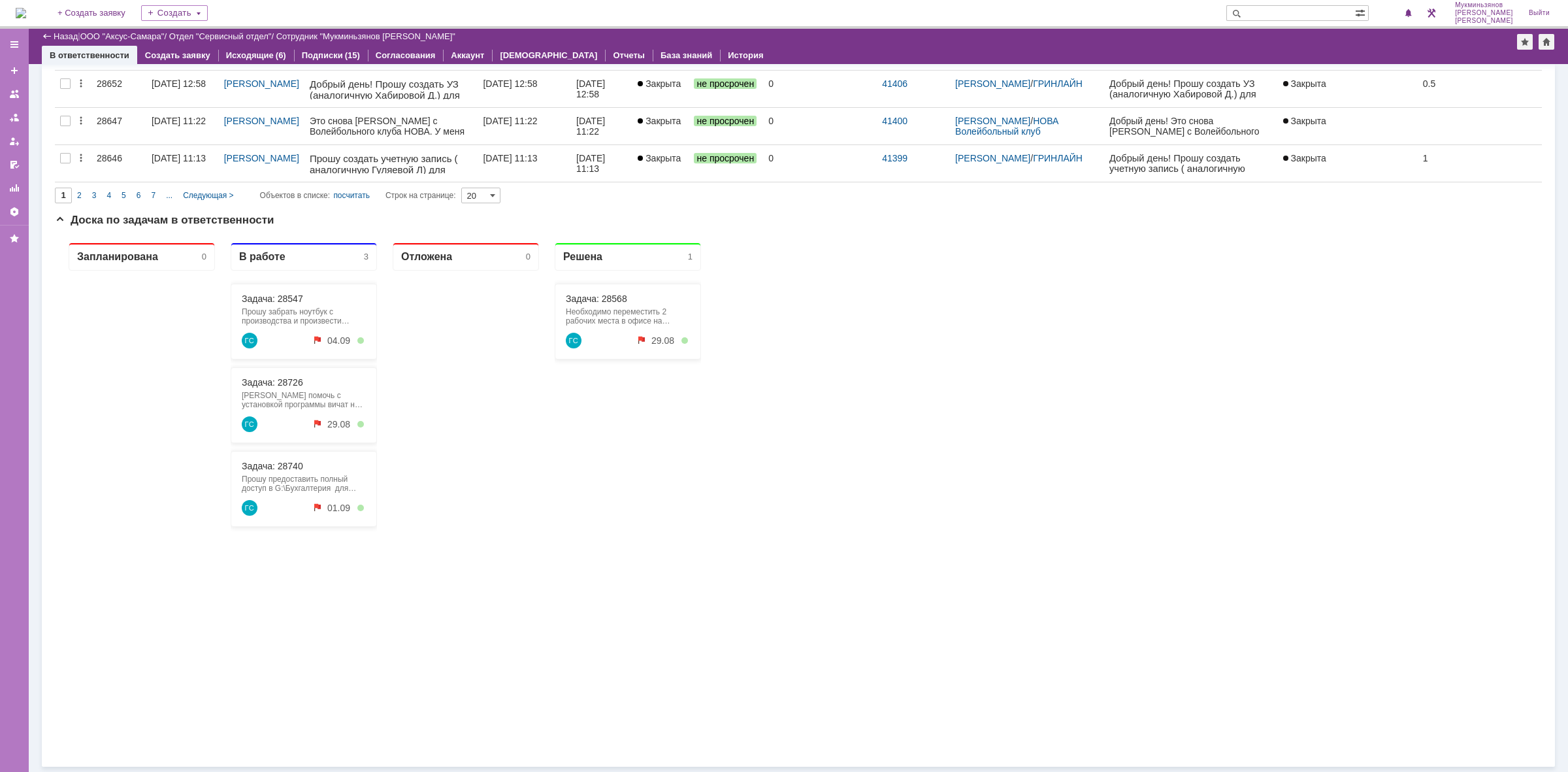
click at [268, 456] on div "Задача: 28740 Прошу предоставить полный доступ в G:\Бухгалтерия для [PERSON_NAM…" at bounding box center [304, 489] width 147 height 76
click at [274, 468] on link "Задача: 28740" at bounding box center [272, 466] width 62 height 10
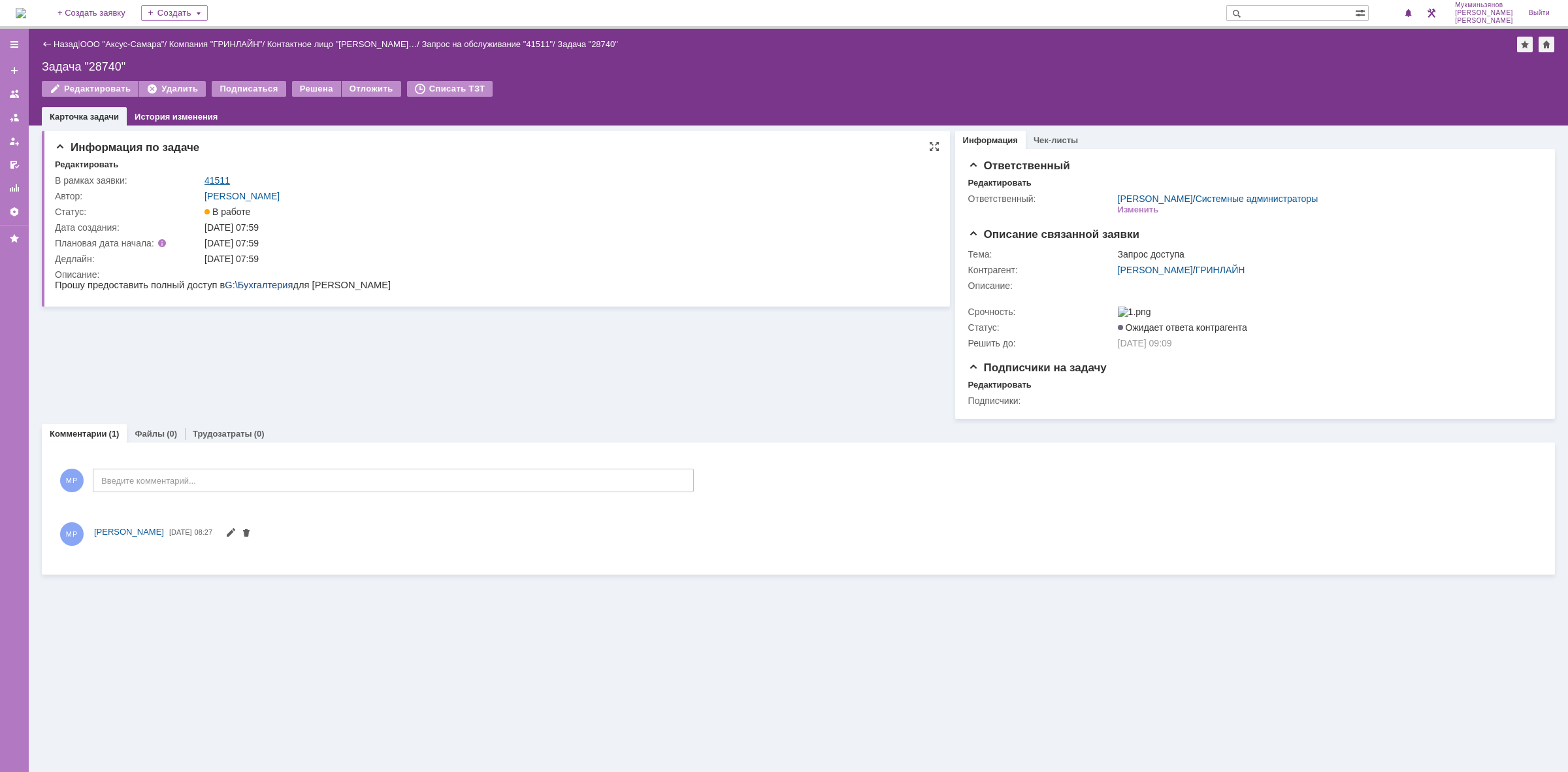
click at [216, 176] on link "41511" at bounding box center [217, 181] width 25 height 10
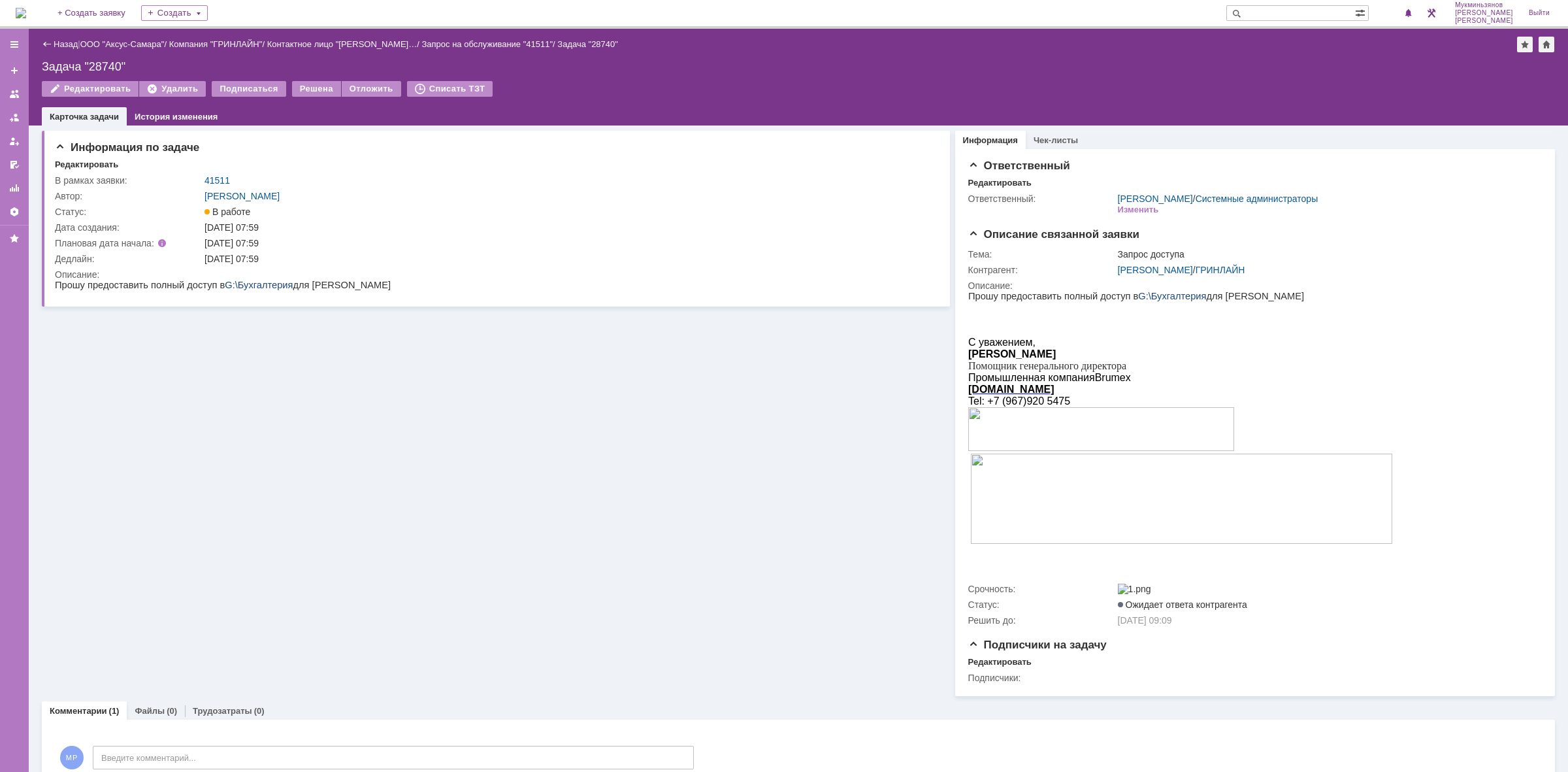
click at [57, 15] on div "На домашнюю + Создать заявку Создать Мукминьзянов [PERSON_NAME]" at bounding box center [784, 14] width 1568 height 29
click at [26, 12] on img at bounding box center [21, 13] width 10 height 10
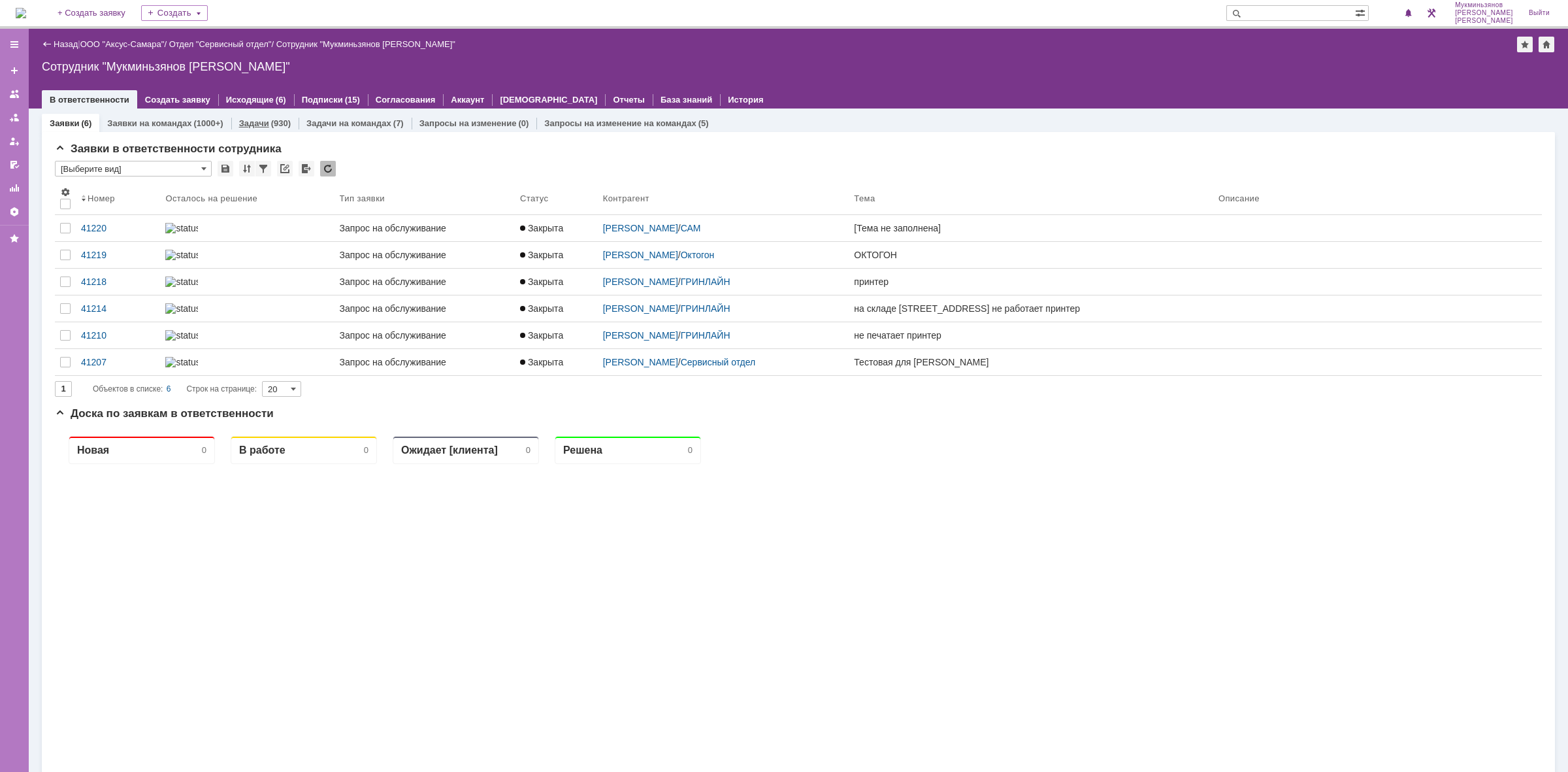
click at [260, 122] on link "Задачи" at bounding box center [255, 123] width 30 height 10
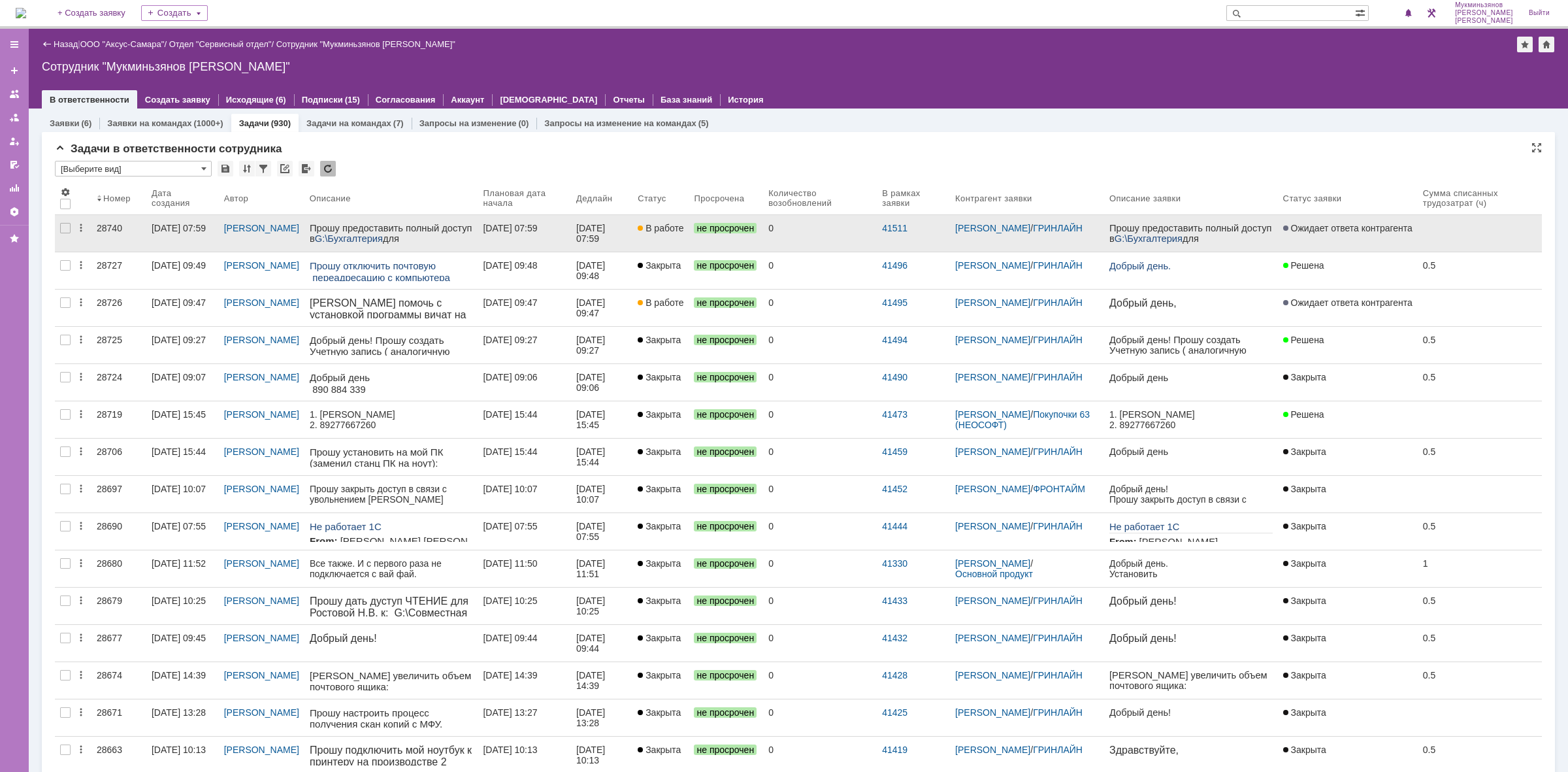
click at [596, 233] on div "[DATE] 07:59" at bounding box center [591, 233] width 31 height 21
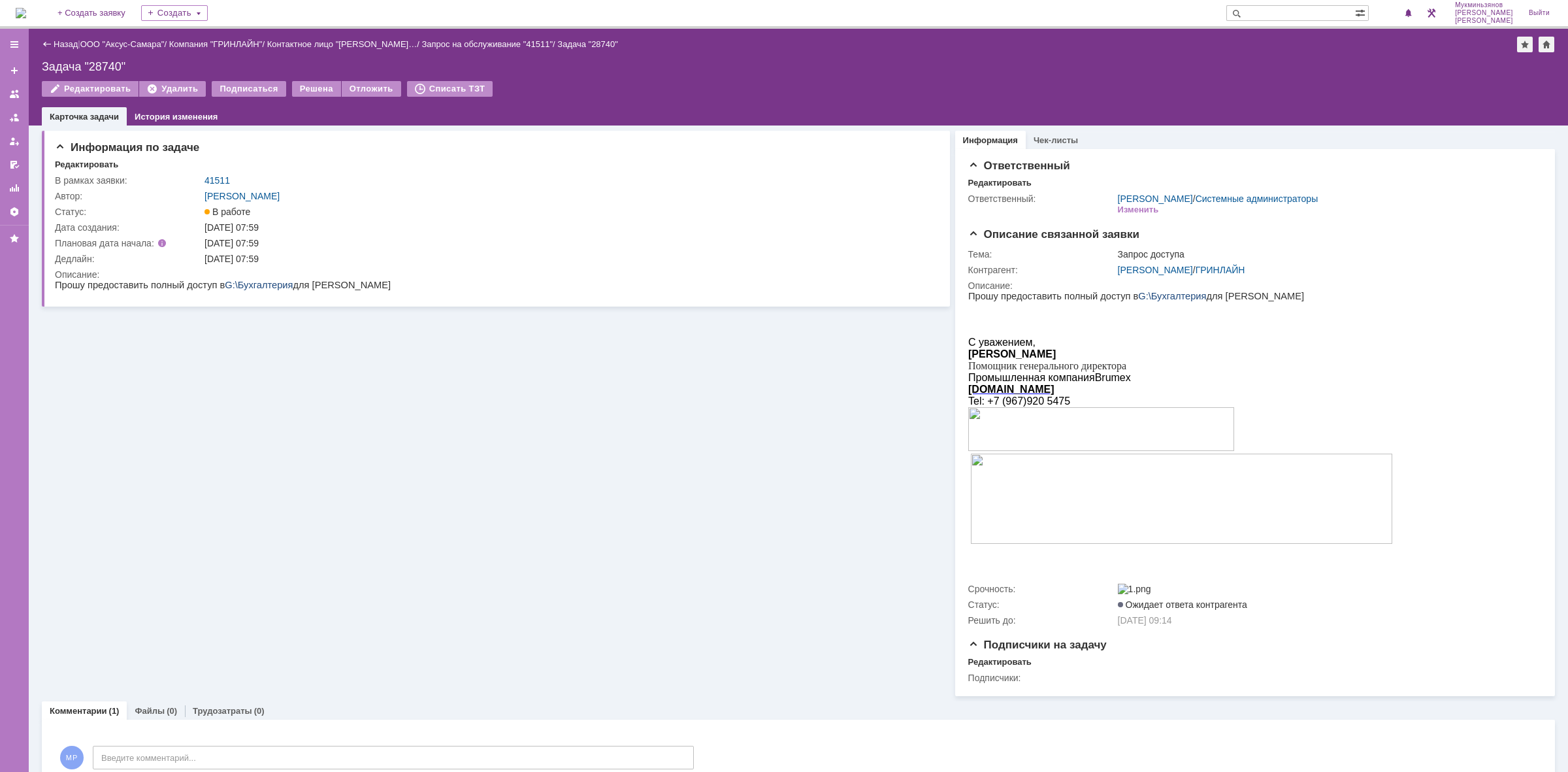
click at [26, 18] on img at bounding box center [21, 13] width 10 height 10
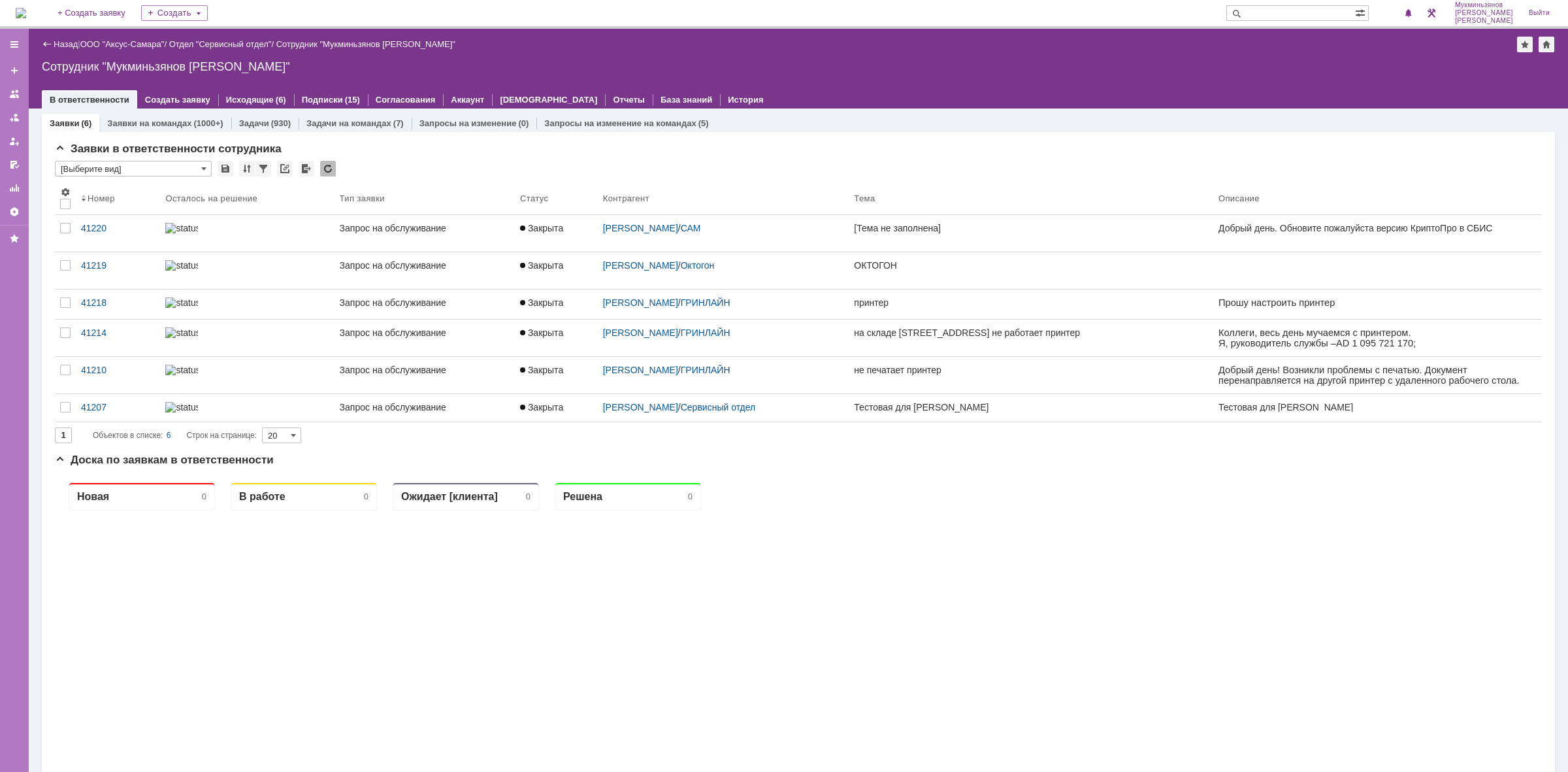
click at [26, 8] on img at bounding box center [21, 13] width 10 height 10
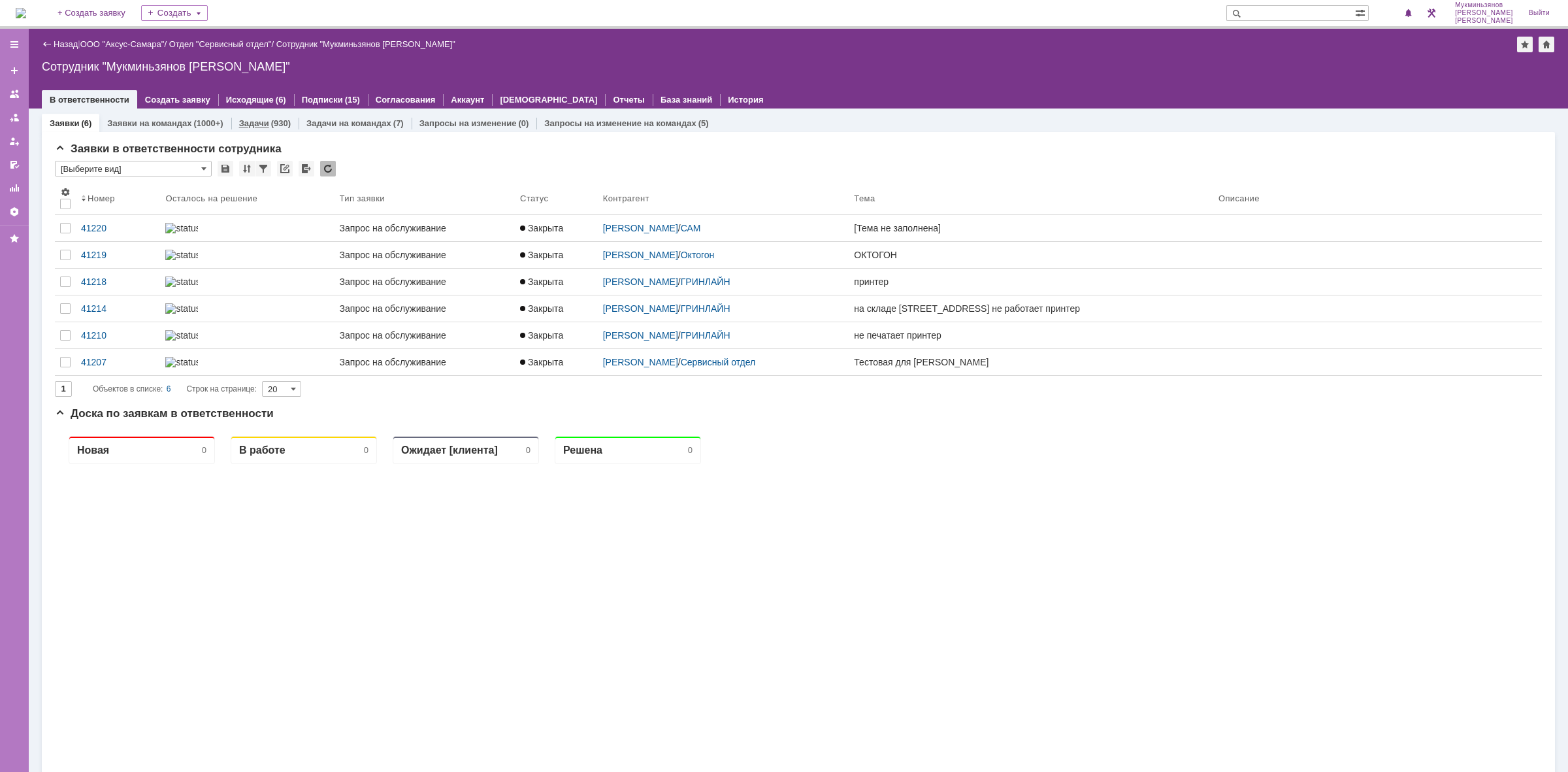
click at [260, 121] on link "Задачи" at bounding box center [255, 123] width 30 height 10
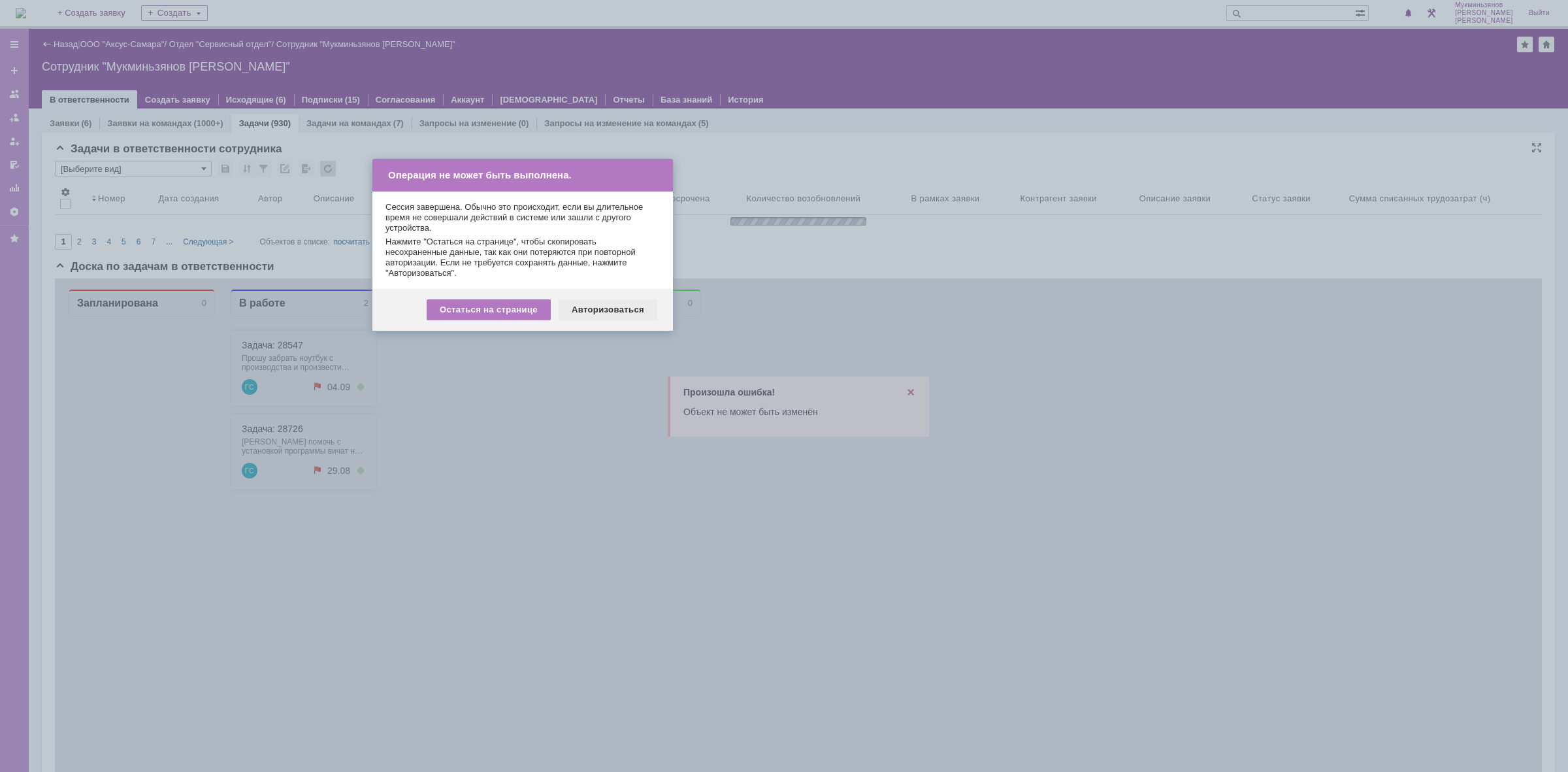
drag, startPoint x: 599, startPoint y: 295, endPoint x: 602, endPoint y: 301, distance: 6.7
click at [599, 295] on div "Остаться на странице Авторизоваться" at bounding box center [523, 310] width 300 height 42
click at [605, 307] on div "Авторизоваться" at bounding box center [607, 310] width 99 height 21
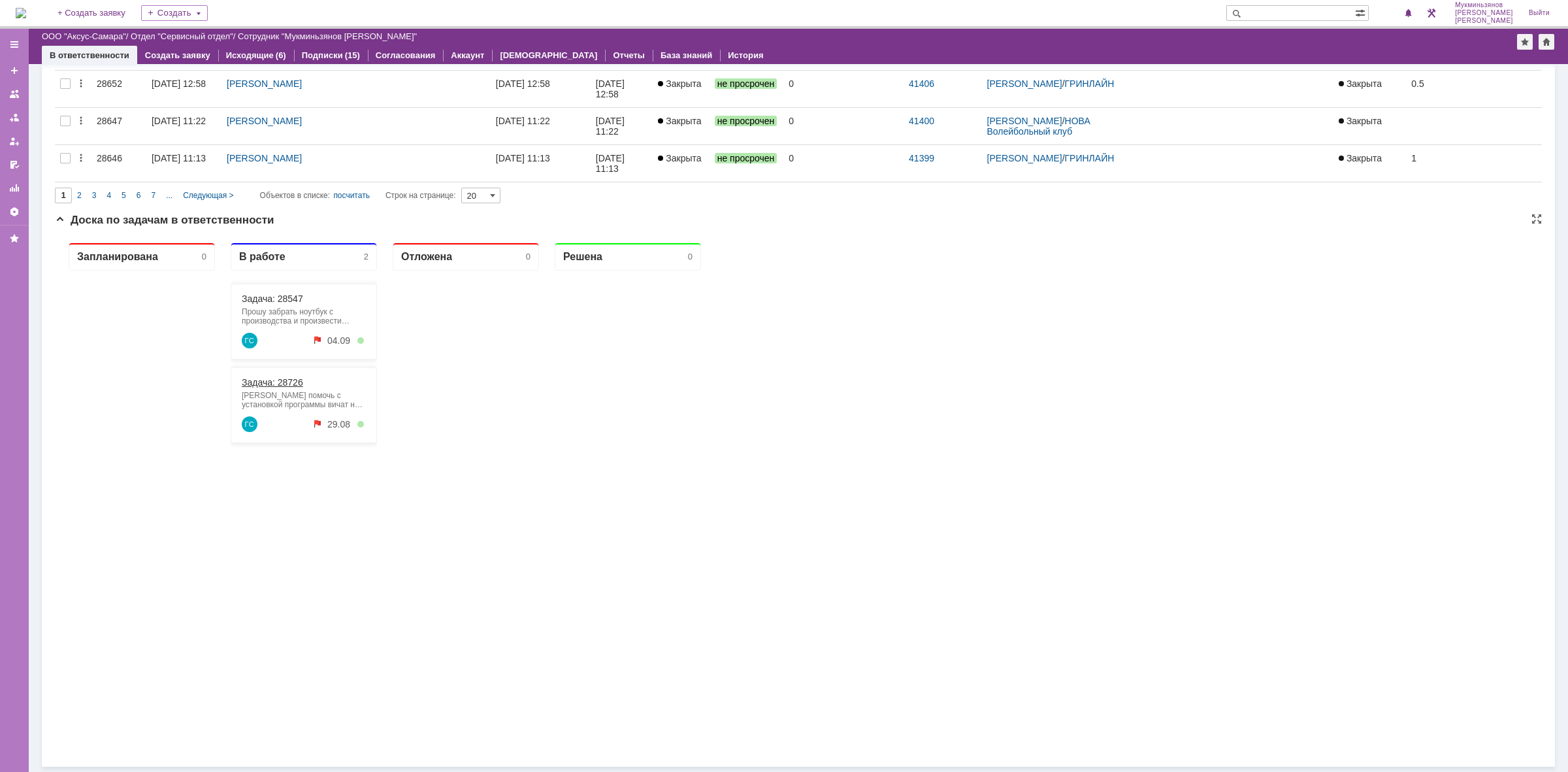
click at [283, 380] on link "Задача: 28726" at bounding box center [272, 382] width 62 height 10
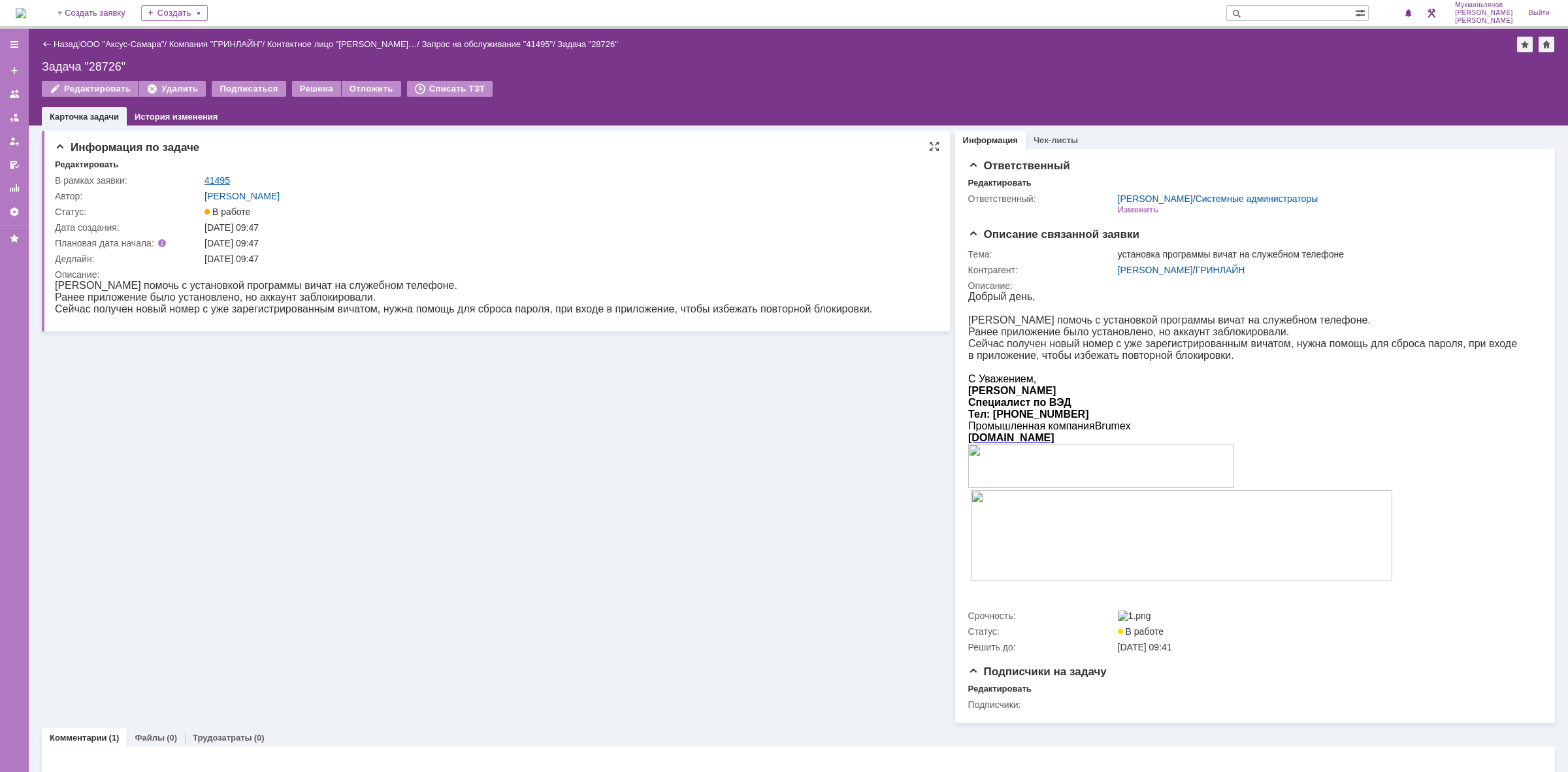
click at [222, 181] on link "41495" at bounding box center [217, 181] width 25 height 10
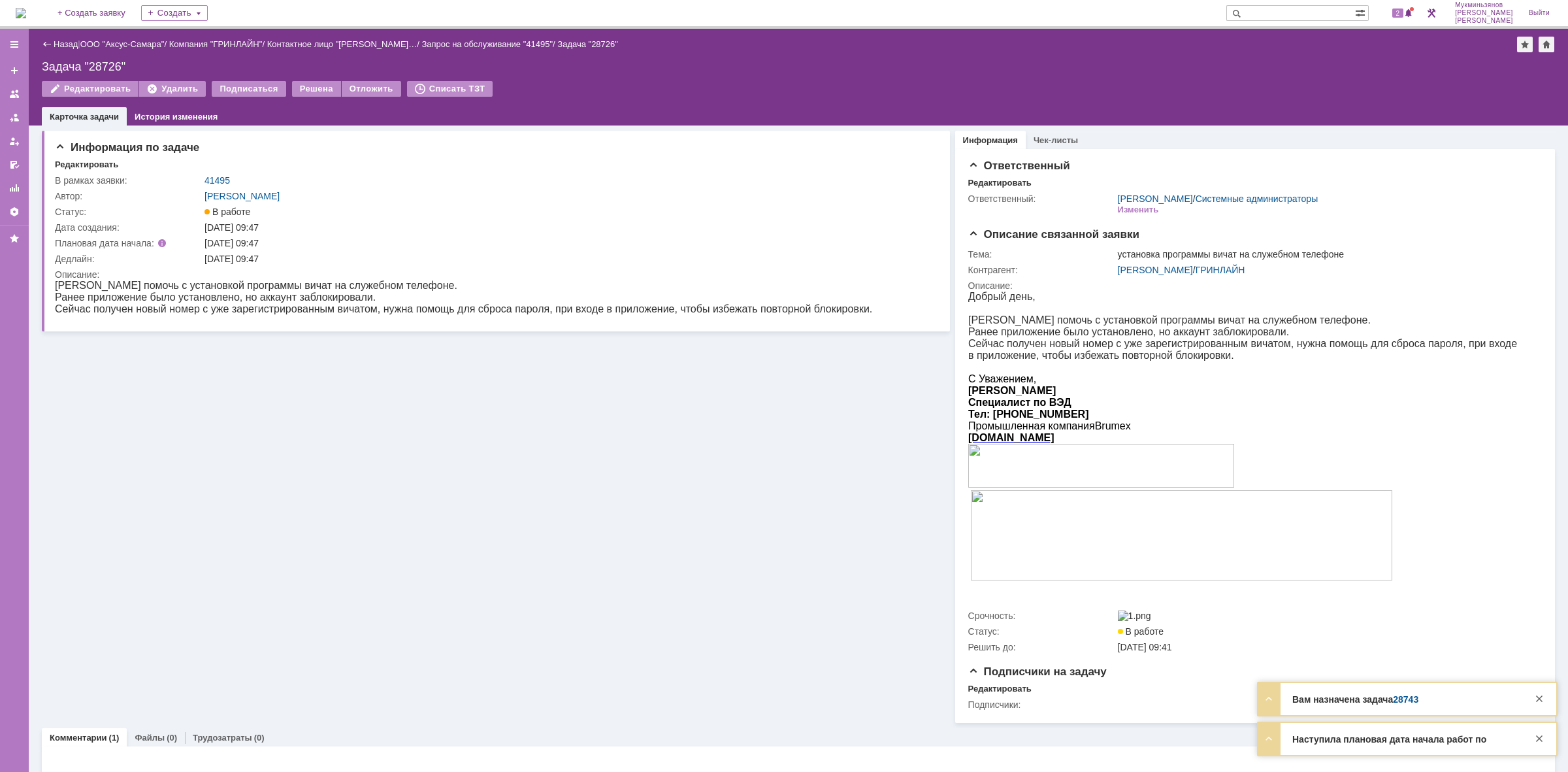
click at [26, 16] on img at bounding box center [21, 13] width 10 height 10
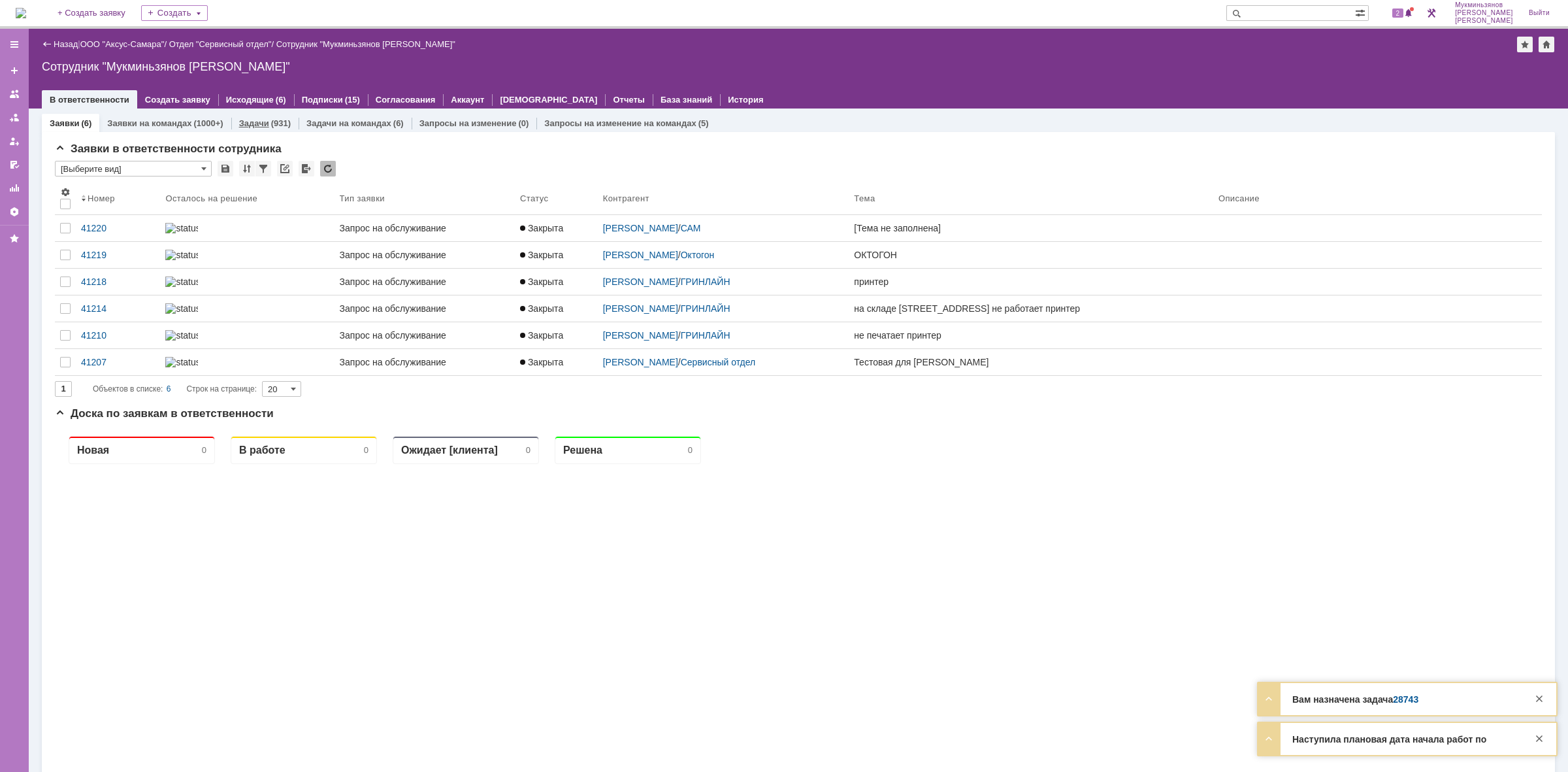
click at [282, 119] on div "(931)" at bounding box center [280, 123] width 19 height 10
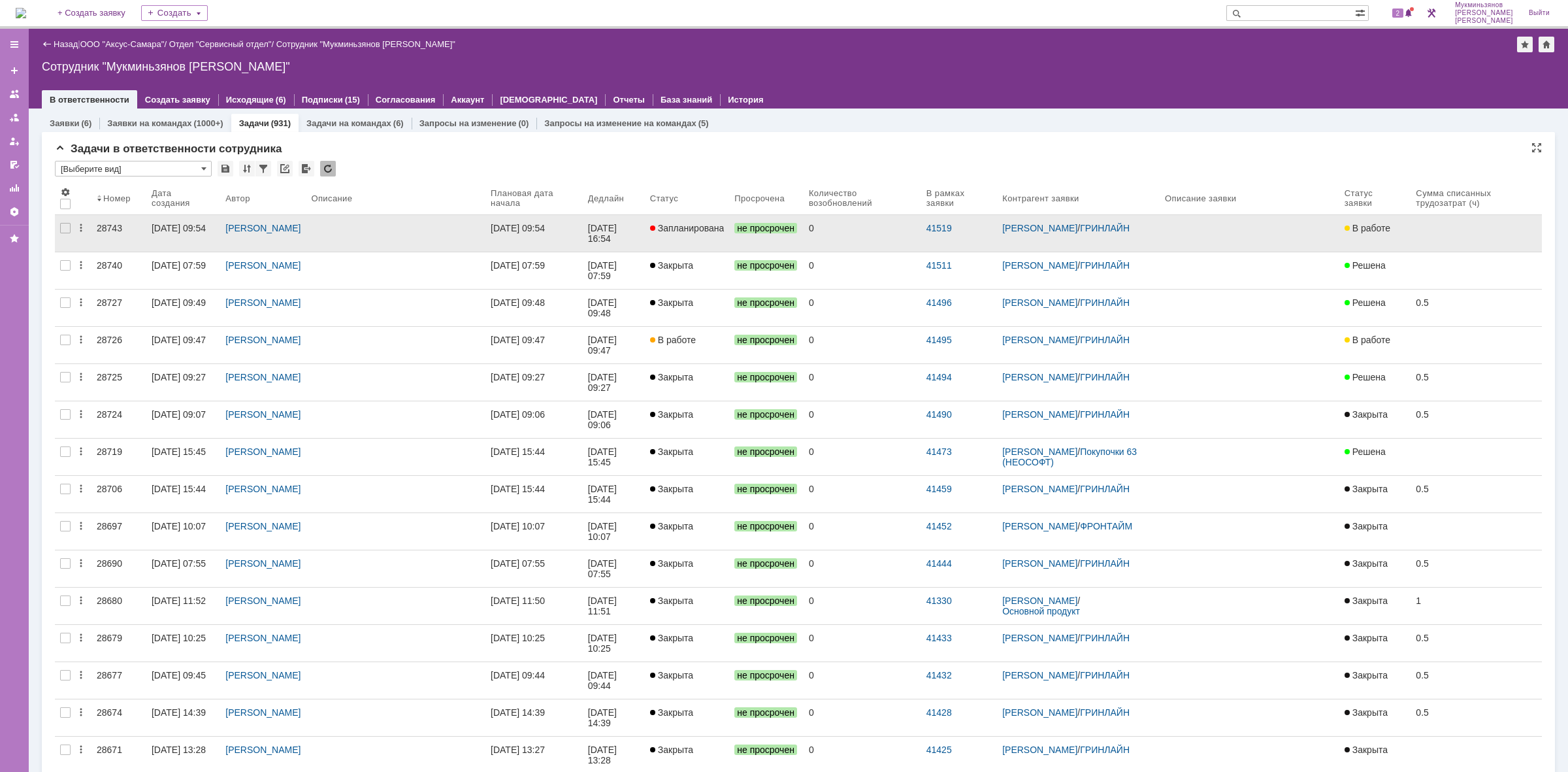
click at [545, 233] on div "28.08.2025 09:54" at bounding box center [518, 228] width 54 height 10
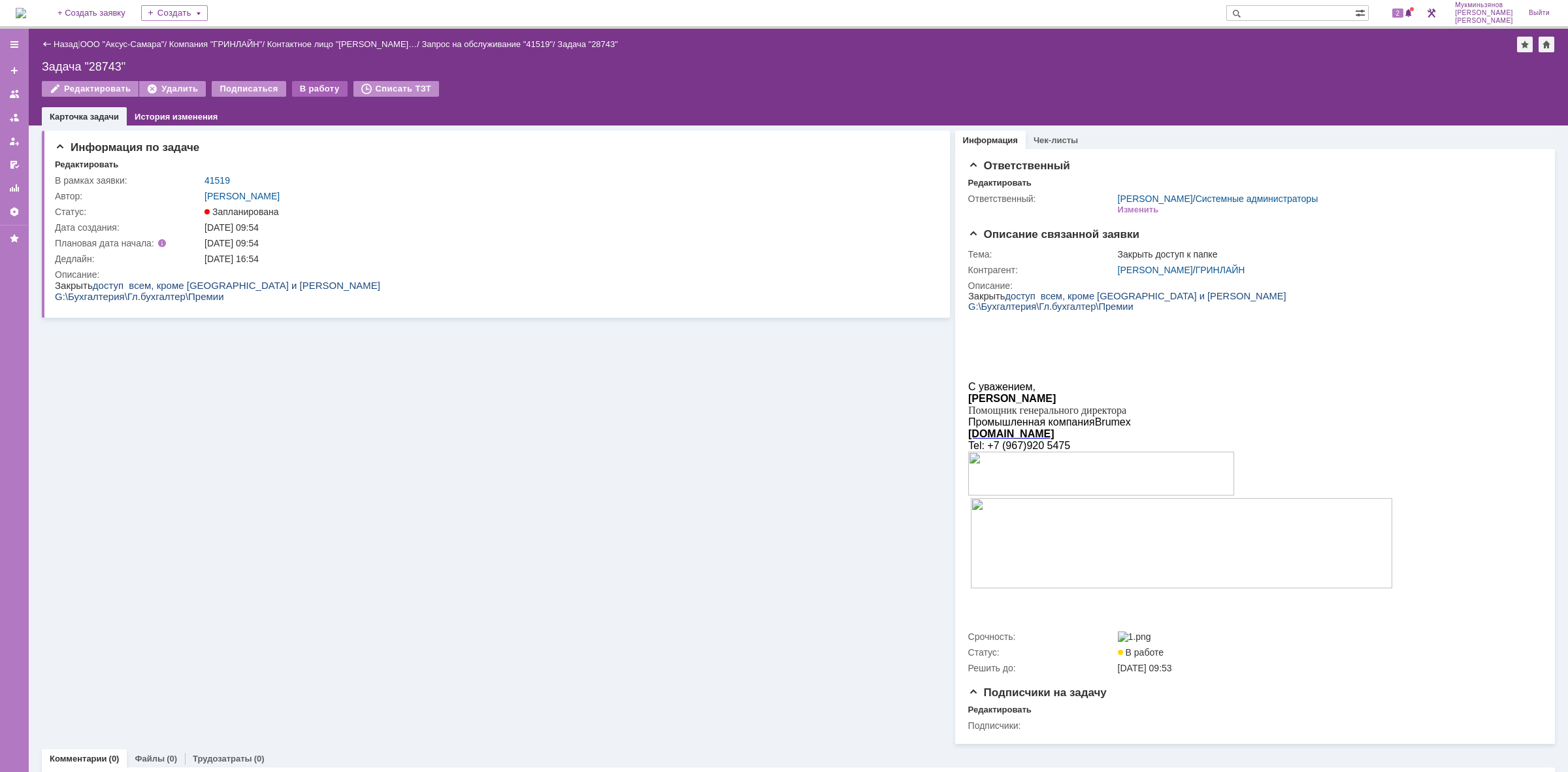
click at [330, 85] on div "В работу" at bounding box center [320, 89] width 56 height 16
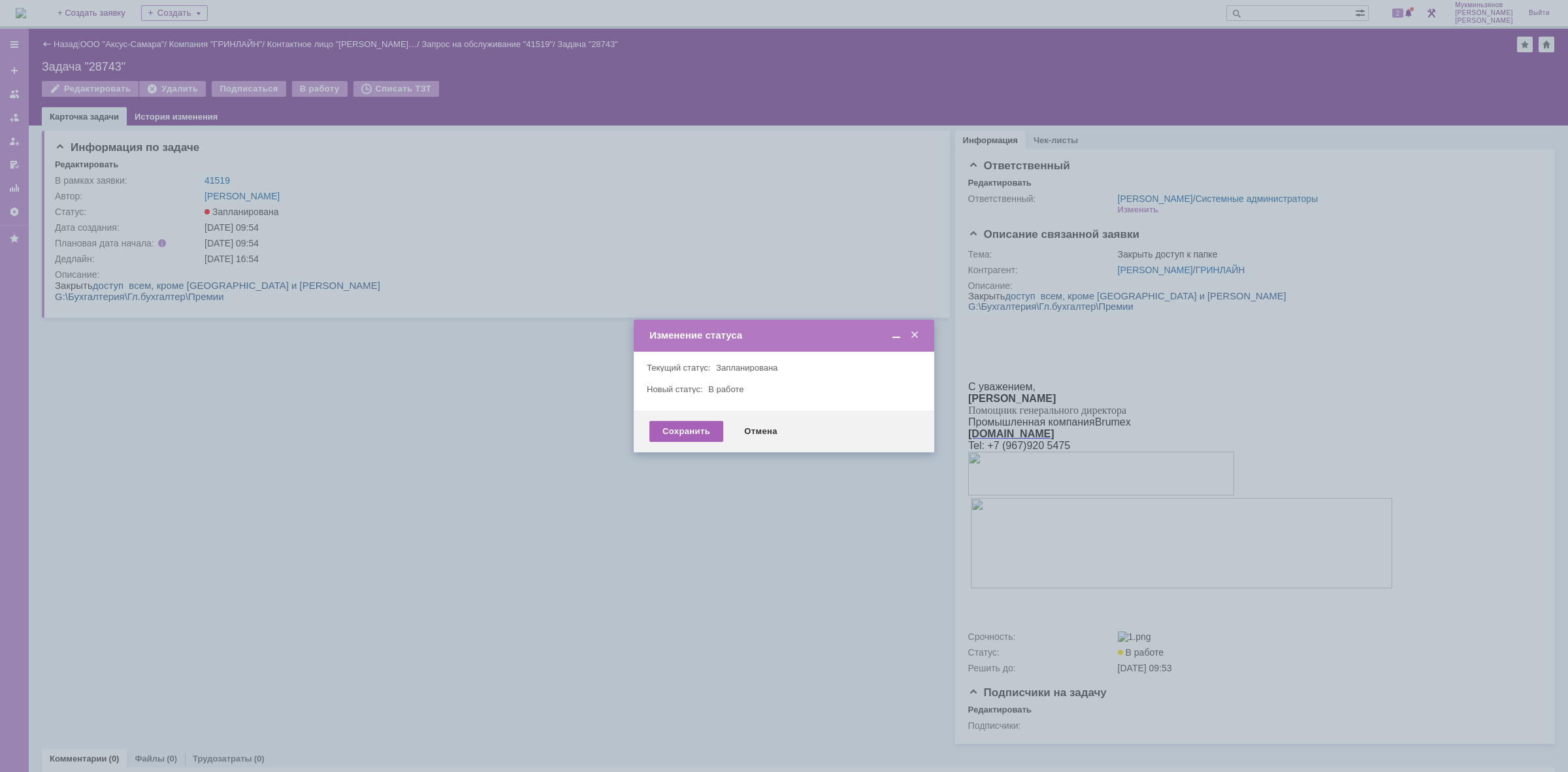
click at [655, 435] on div "Сохранить" at bounding box center [687, 431] width 74 height 21
